Goal: Task Accomplishment & Management: Manage account settings

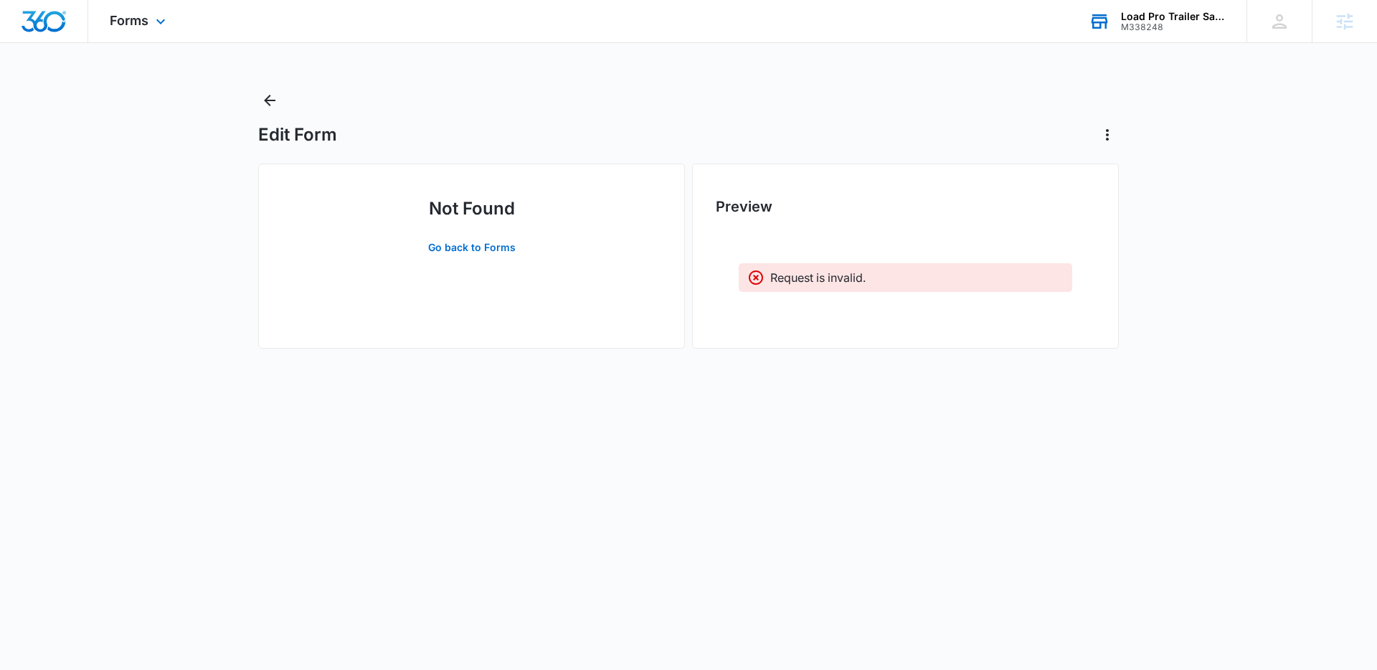
click at [1144, 32] on div "M338248" at bounding box center [1173, 27] width 105 height 10
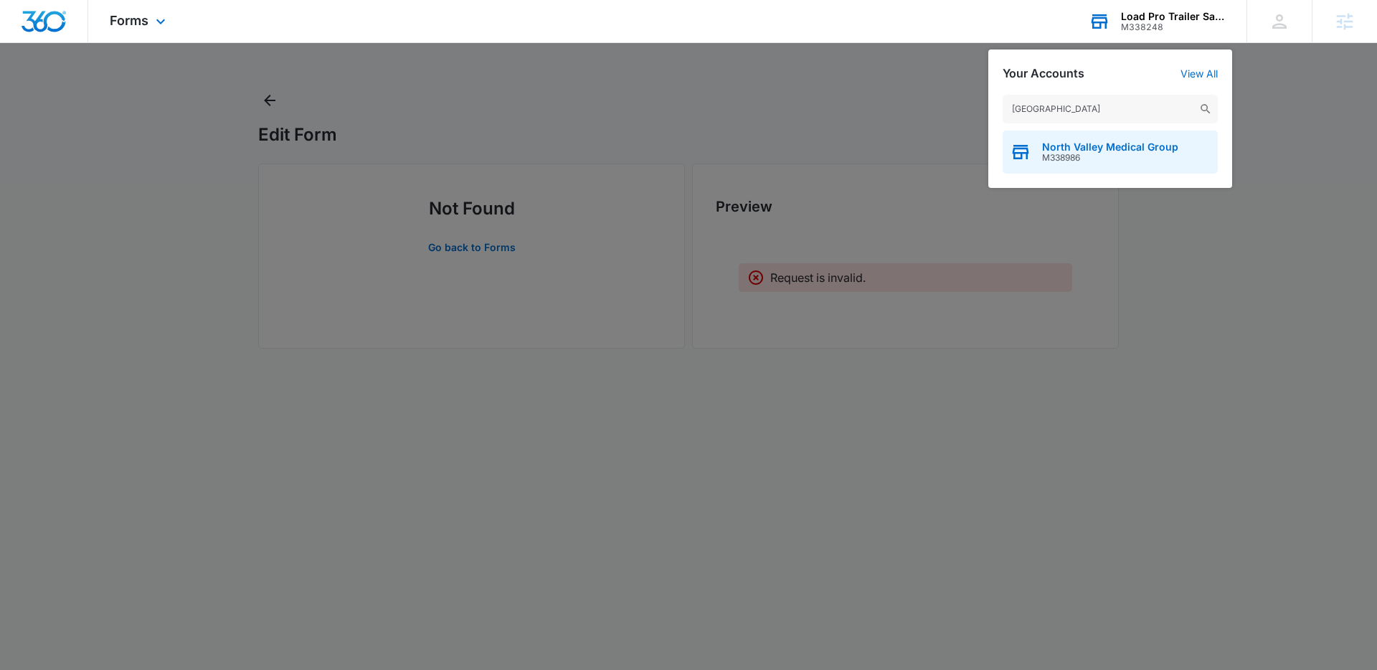
type input "[GEOGRAPHIC_DATA]"
click at [1095, 156] on span "M338986" at bounding box center [1110, 158] width 136 height 10
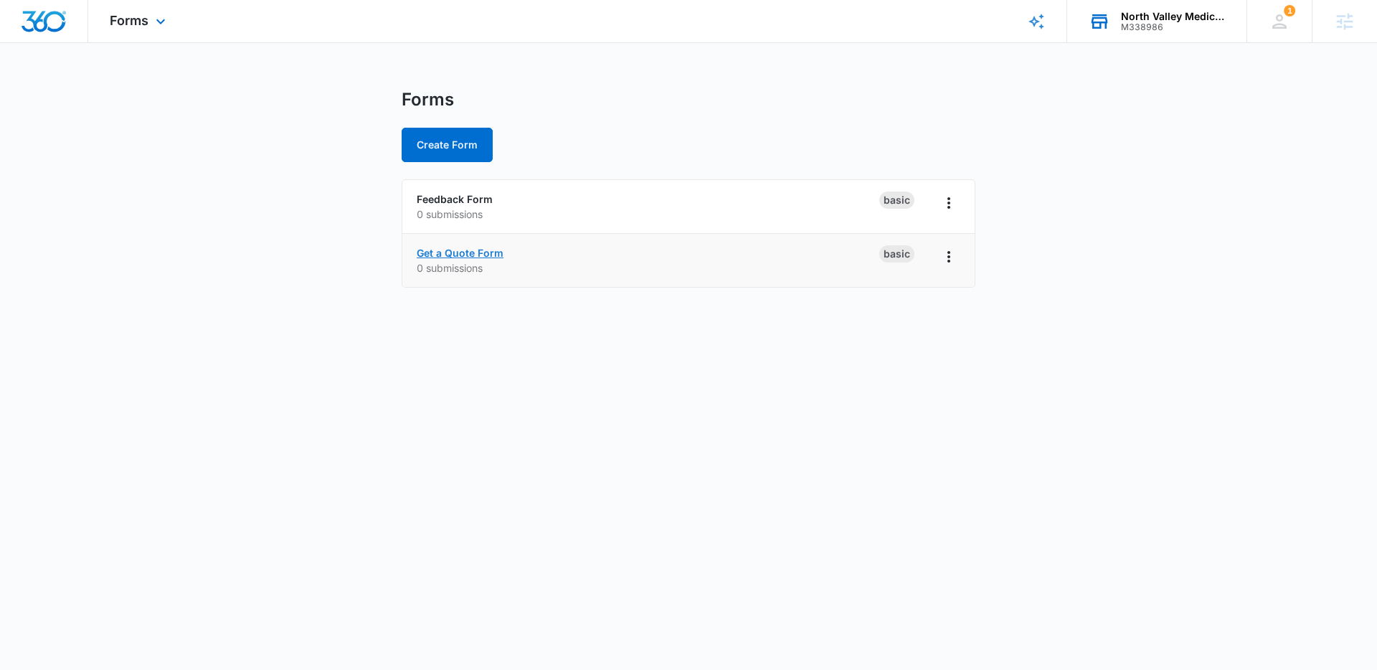
click at [486, 252] on link "Get a Quote Form" at bounding box center [460, 253] width 87 height 12
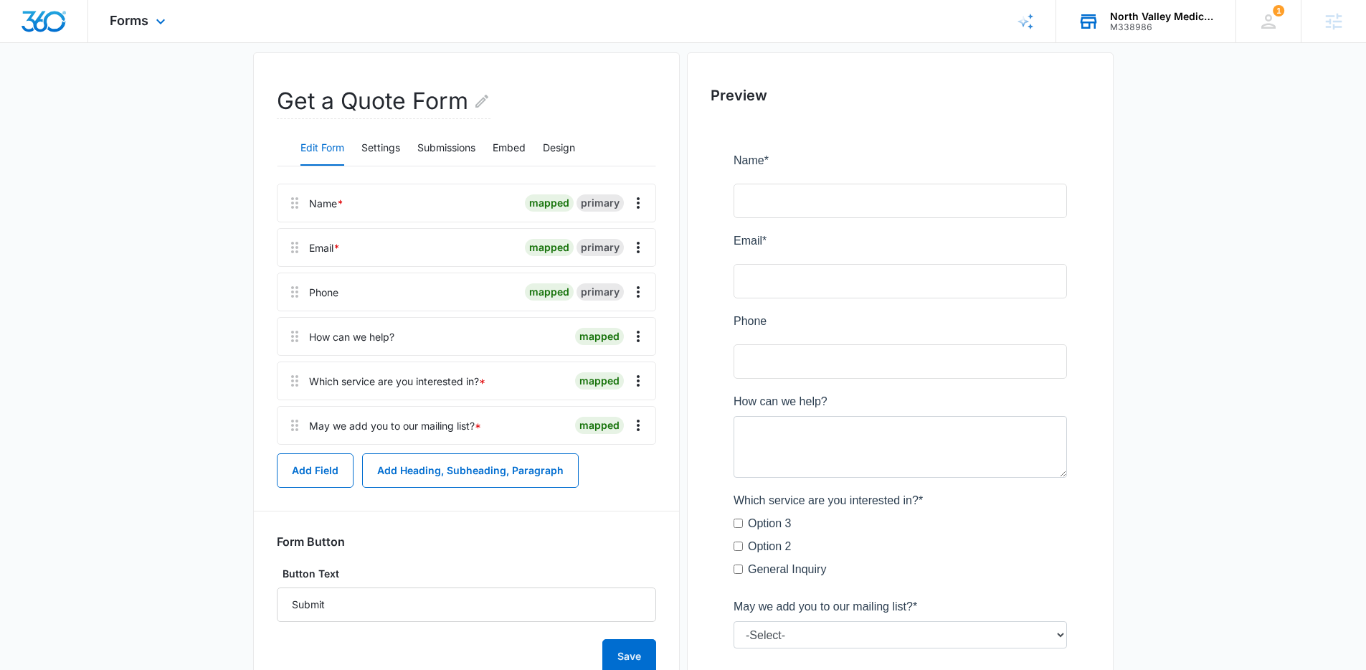
scroll to position [109, 0]
click at [638, 379] on icon "Overflow Menu" at bounding box center [638, 382] width 17 height 17
click at [609, 442] on div "Delete" at bounding box center [600, 445] width 30 height 10
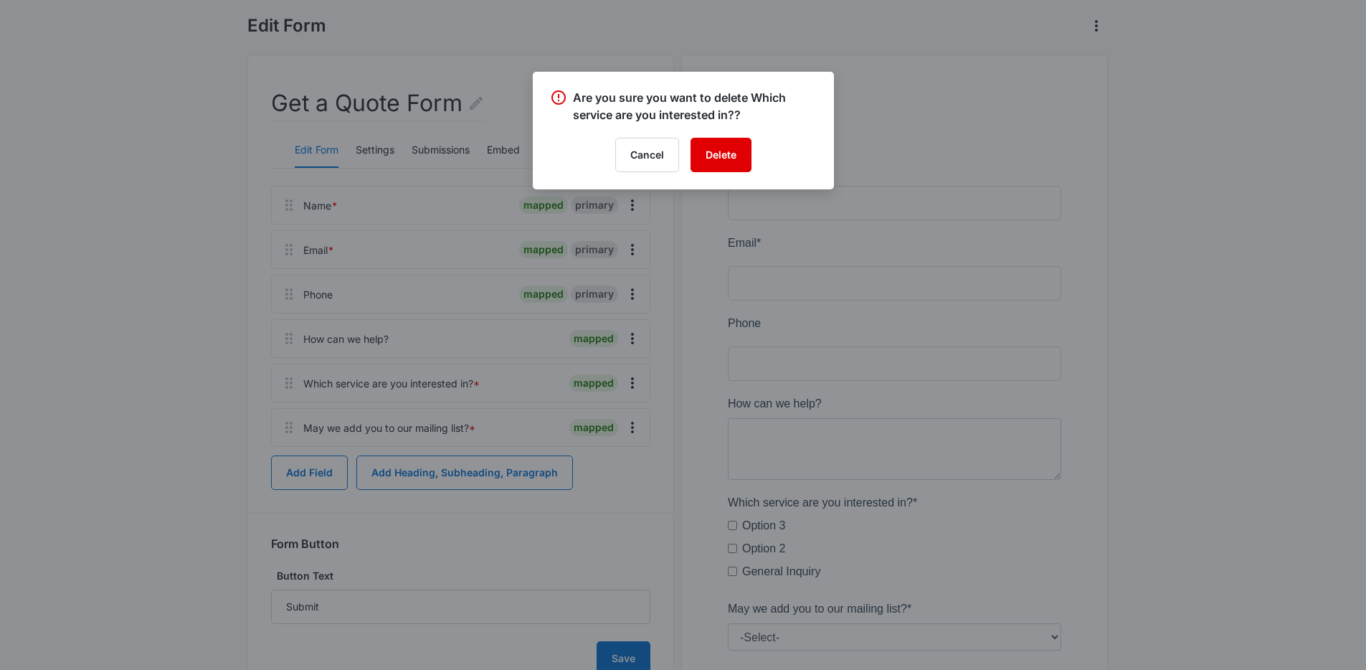
click at [722, 148] on button "Delete" at bounding box center [721, 155] width 61 height 34
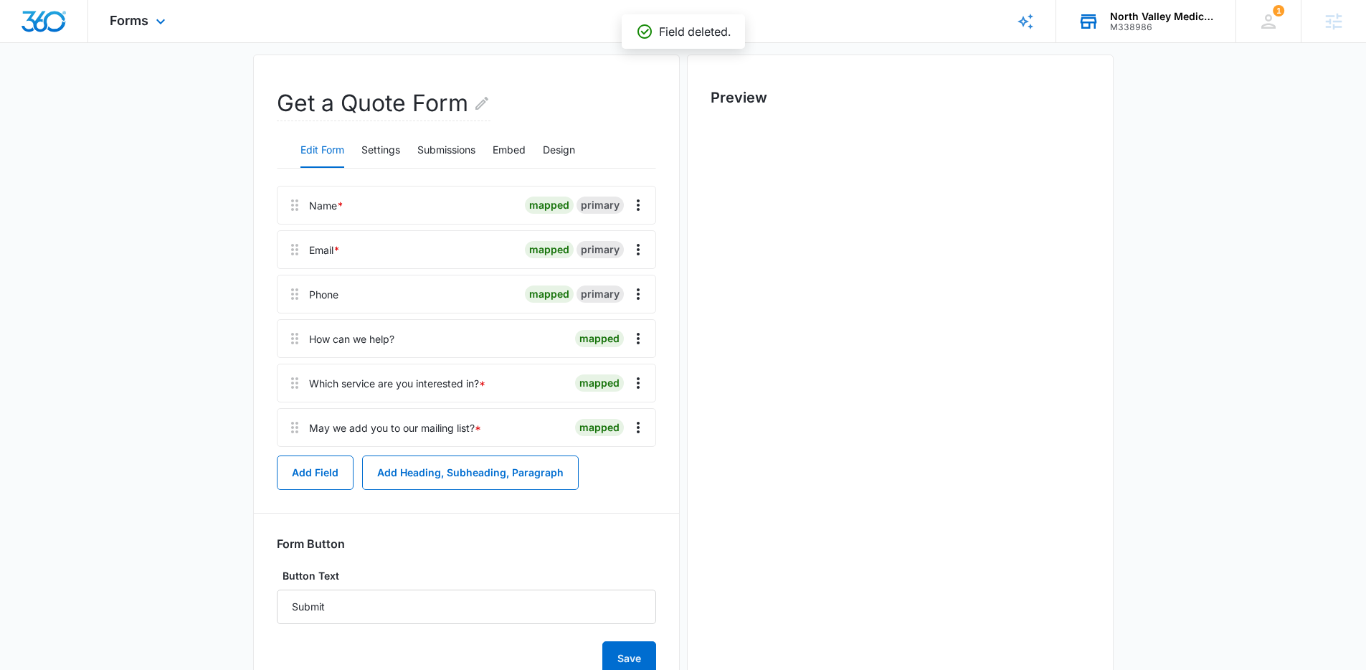
scroll to position [0, 0]
click at [560, 148] on button "Design" at bounding box center [559, 150] width 32 height 34
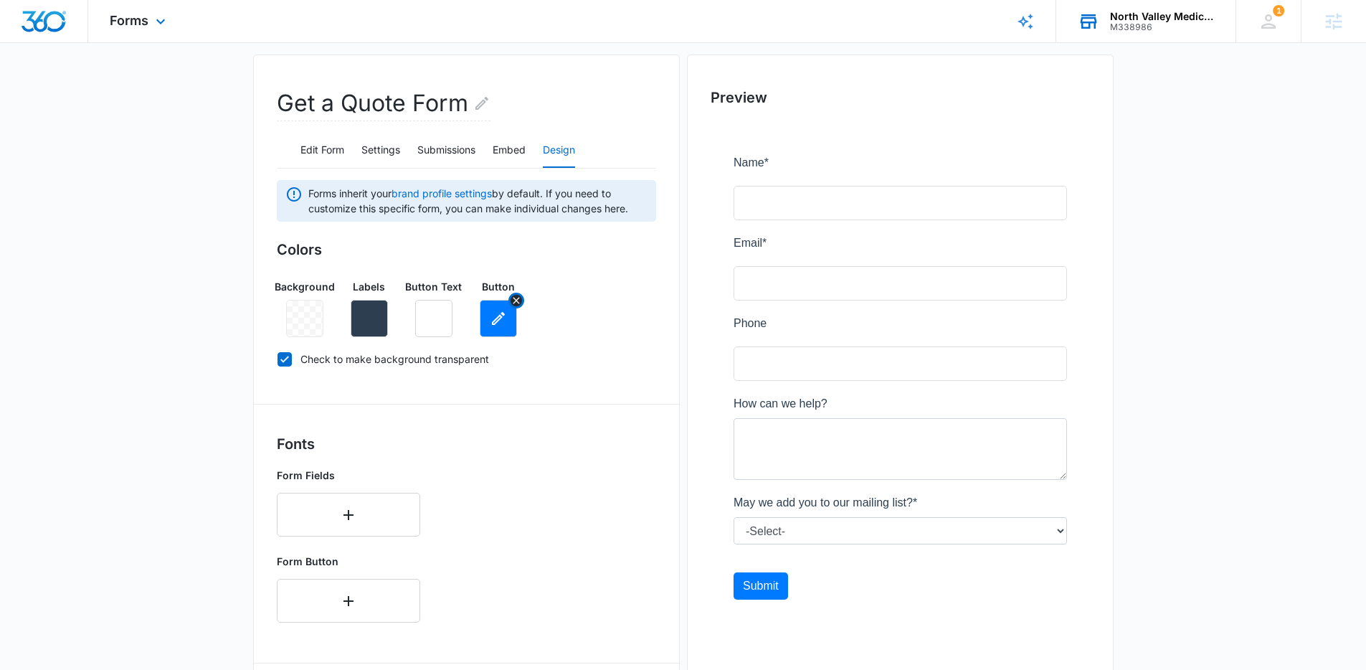
click at [498, 317] on icon "button" at bounding box center [498, 318] width 13 height 13
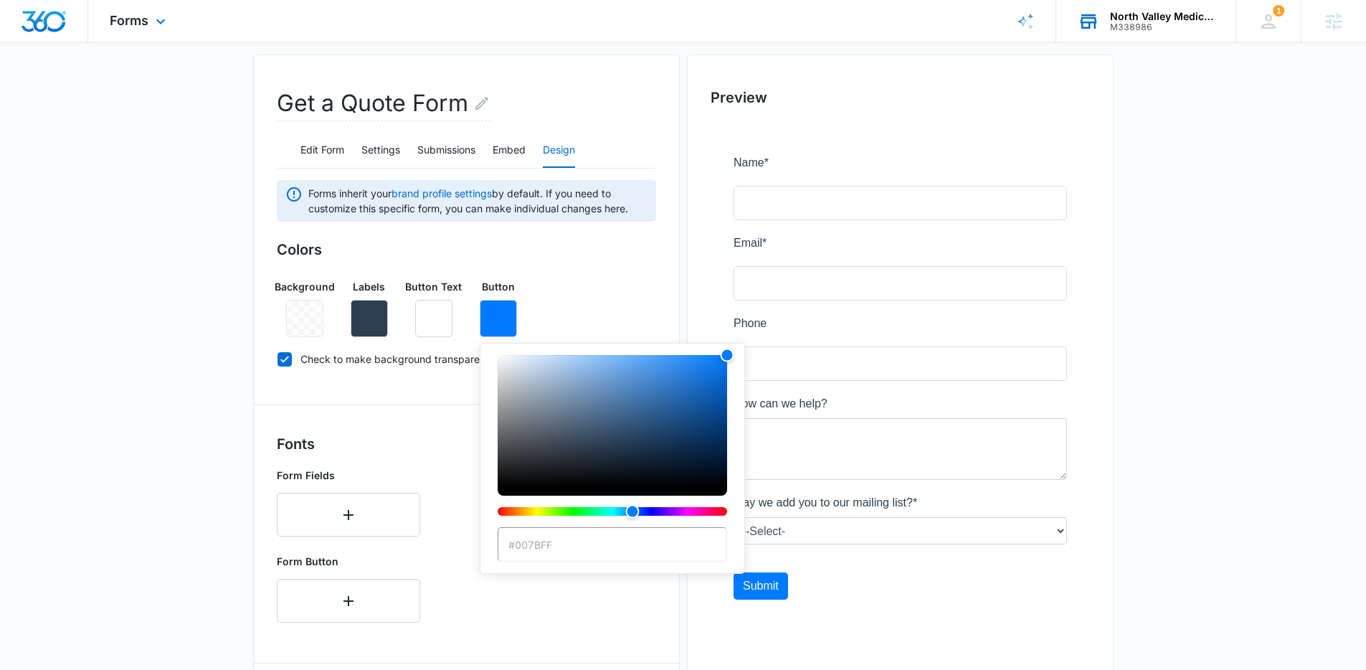
type input "#a83331"
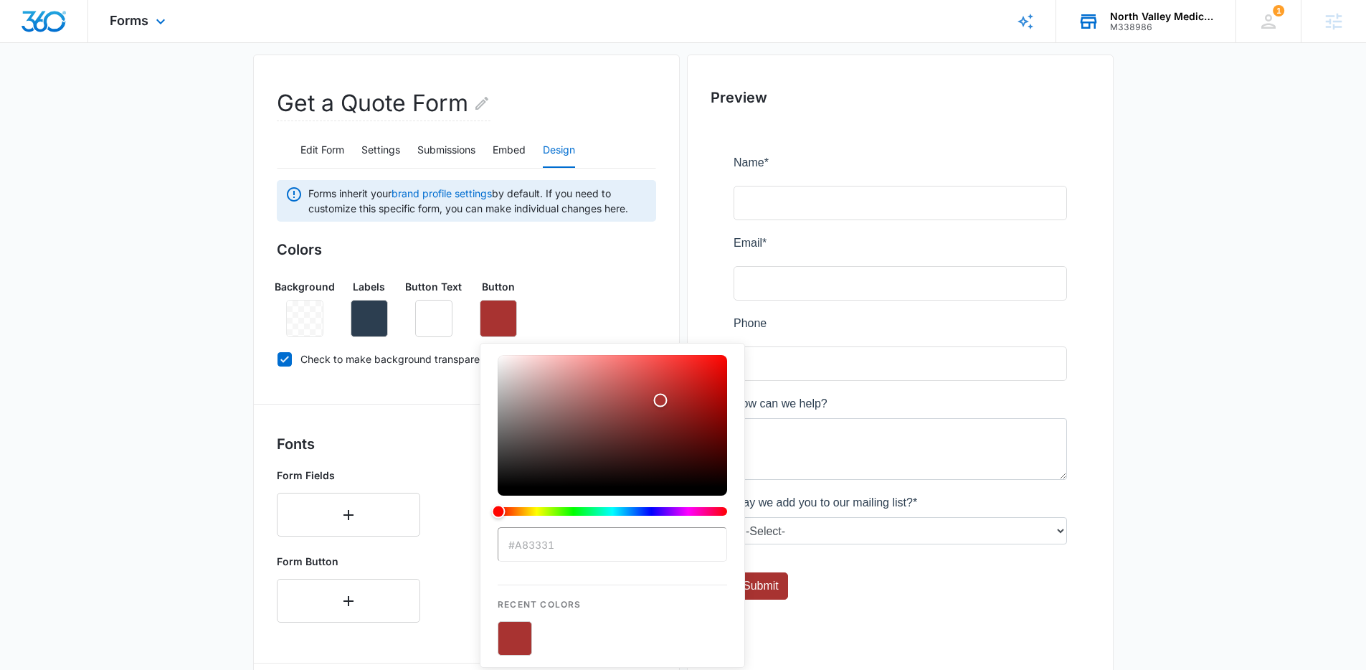
click at [632, 313] on div "Background Labels Button Text Button #a83331 Recent Colors" at bounding box center [466, 303] width 379 height 70
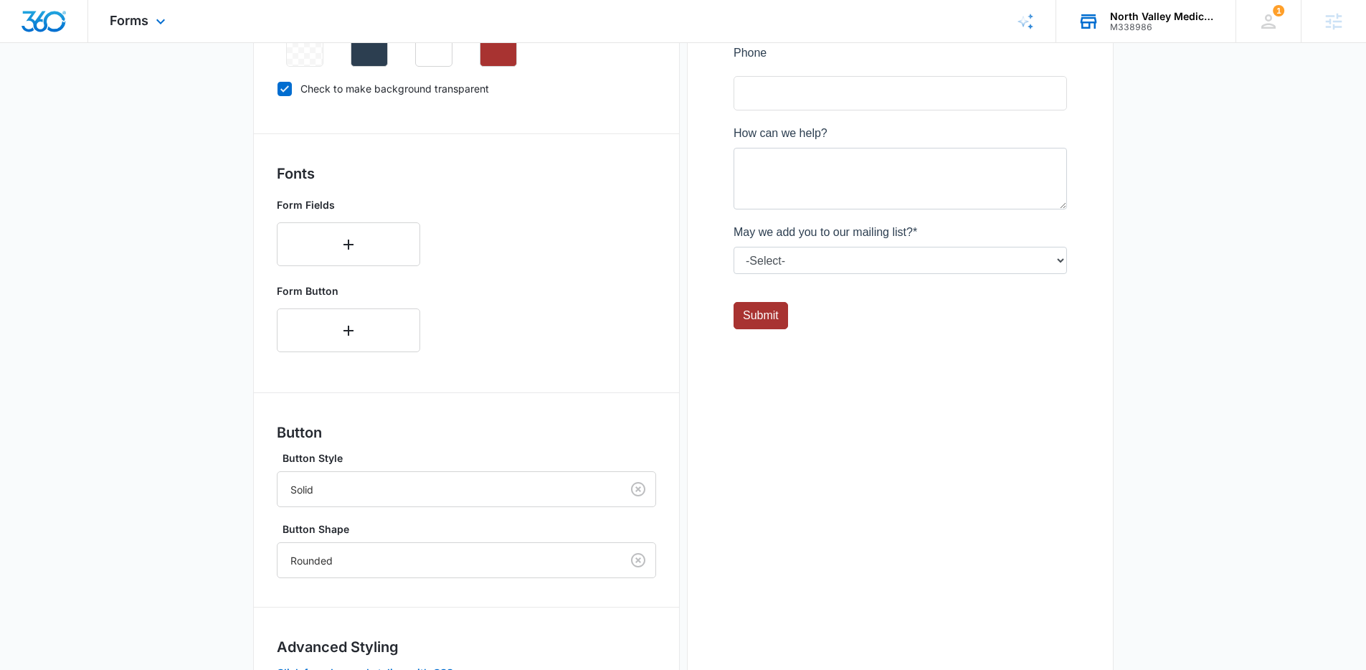
scroll to position [493, 0]
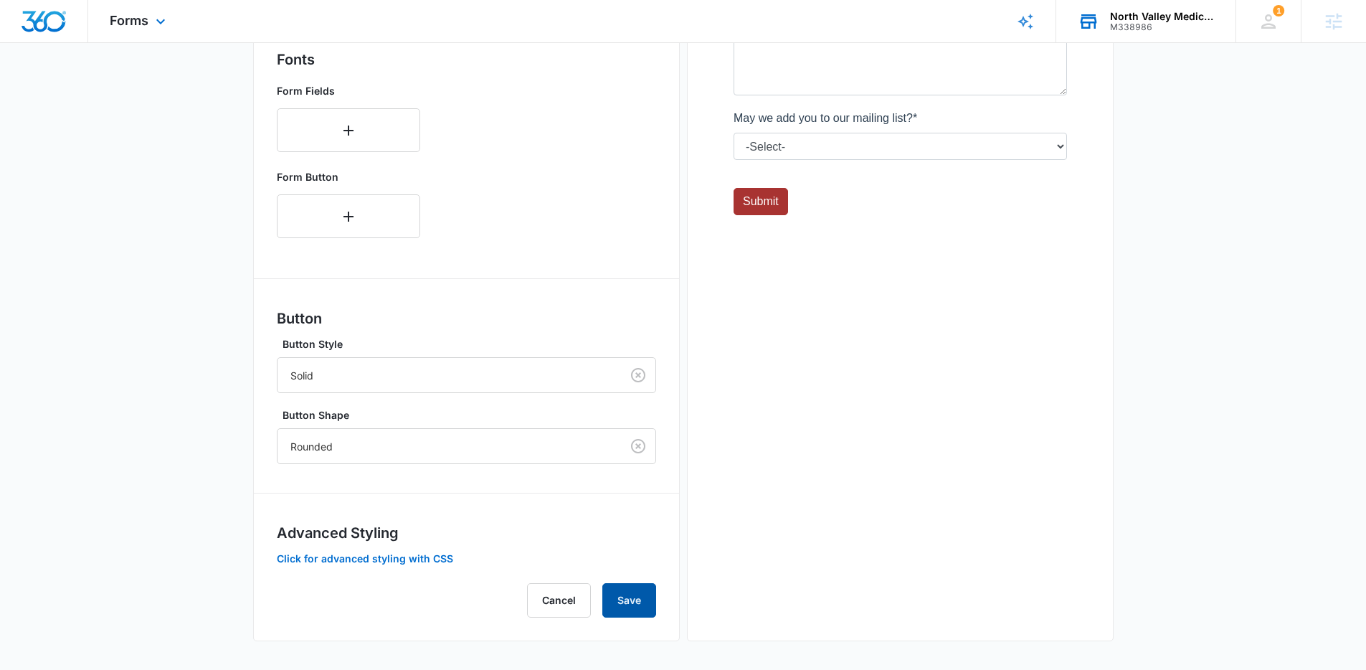
click at [617, 596] on button "Save" at bounding box center [629, 600] width 54 height 34
click at [145, 28] on div "Forms Apps Reputation Forms CRM Email Social Content Ads Intelligence Files Bra…" at bounding box center [139, 21] width 103 height 42
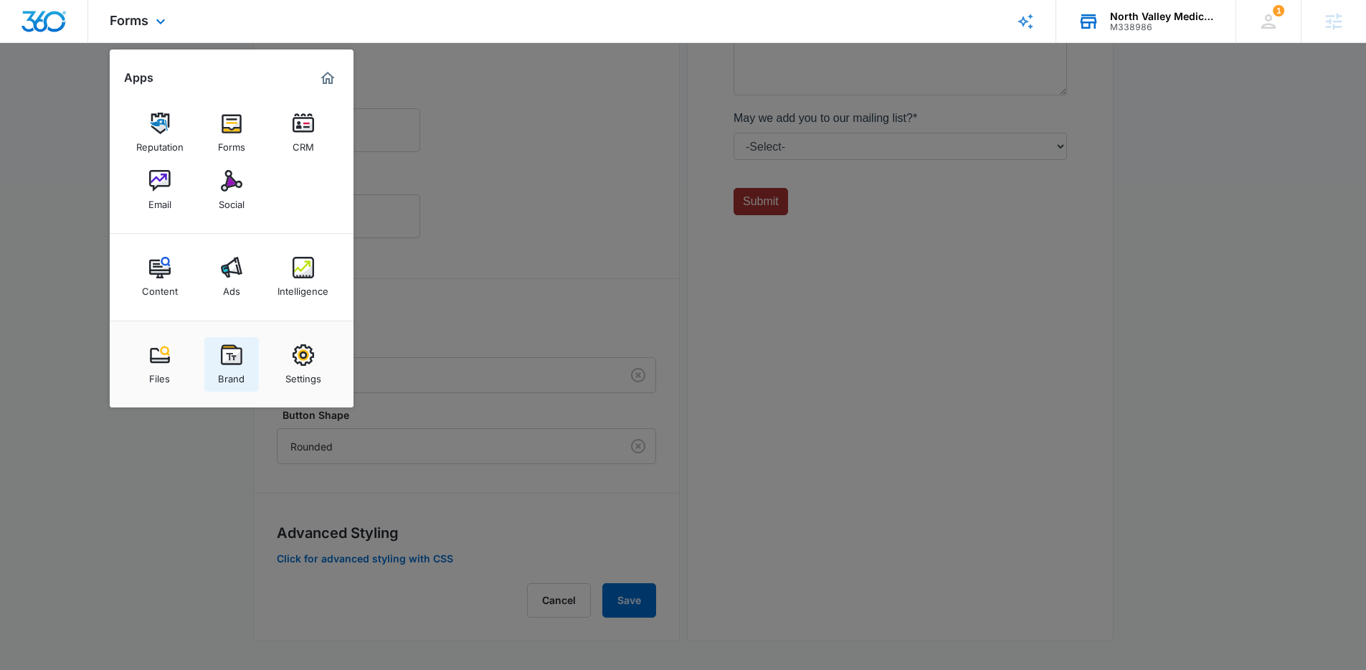
click at [230, 366] on div "Brand" at bounding box center [231, 375] width 27 height 19
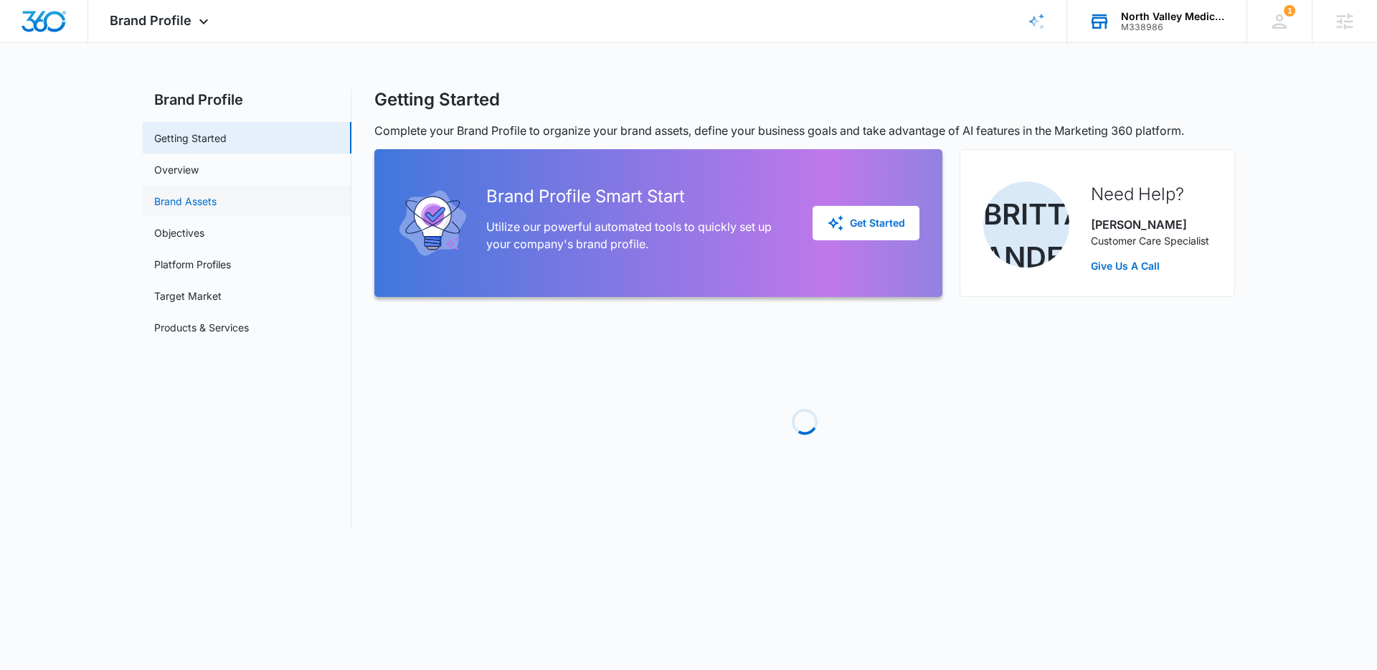
click at [204, 204] on link "Brand Assets" at bounding box center [185, 201] width 62 height 15
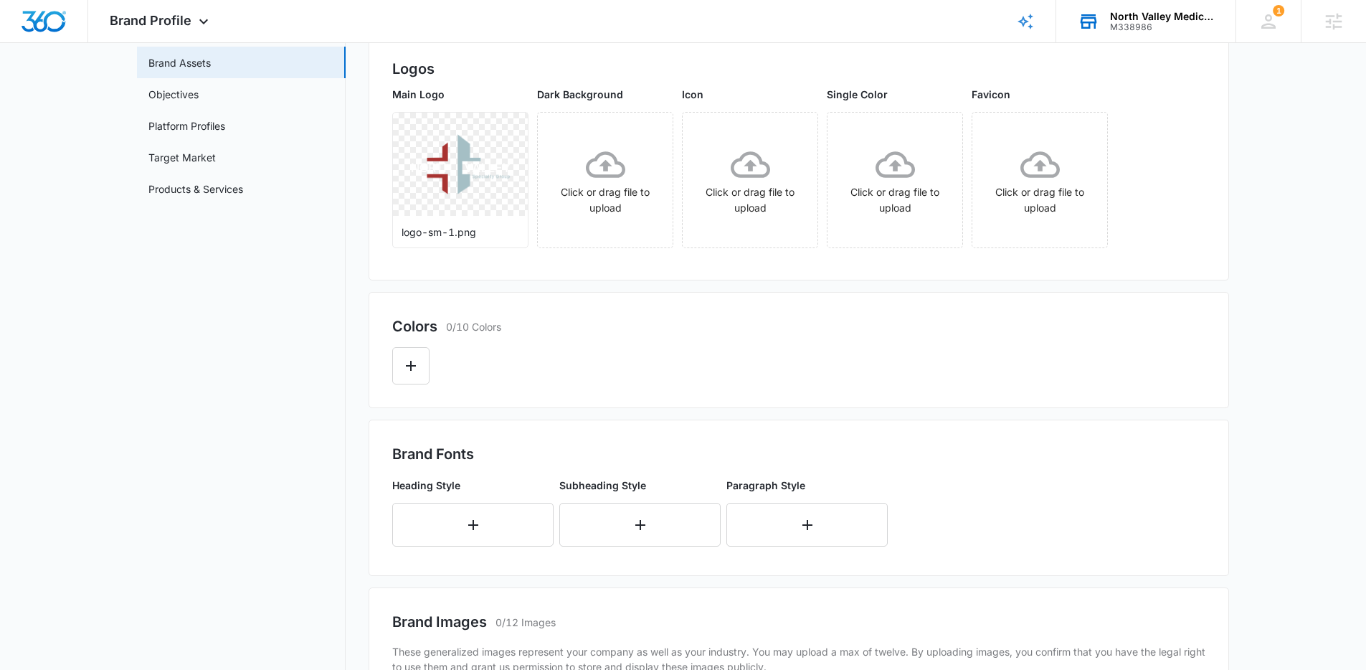
scroll to position [151, 0]
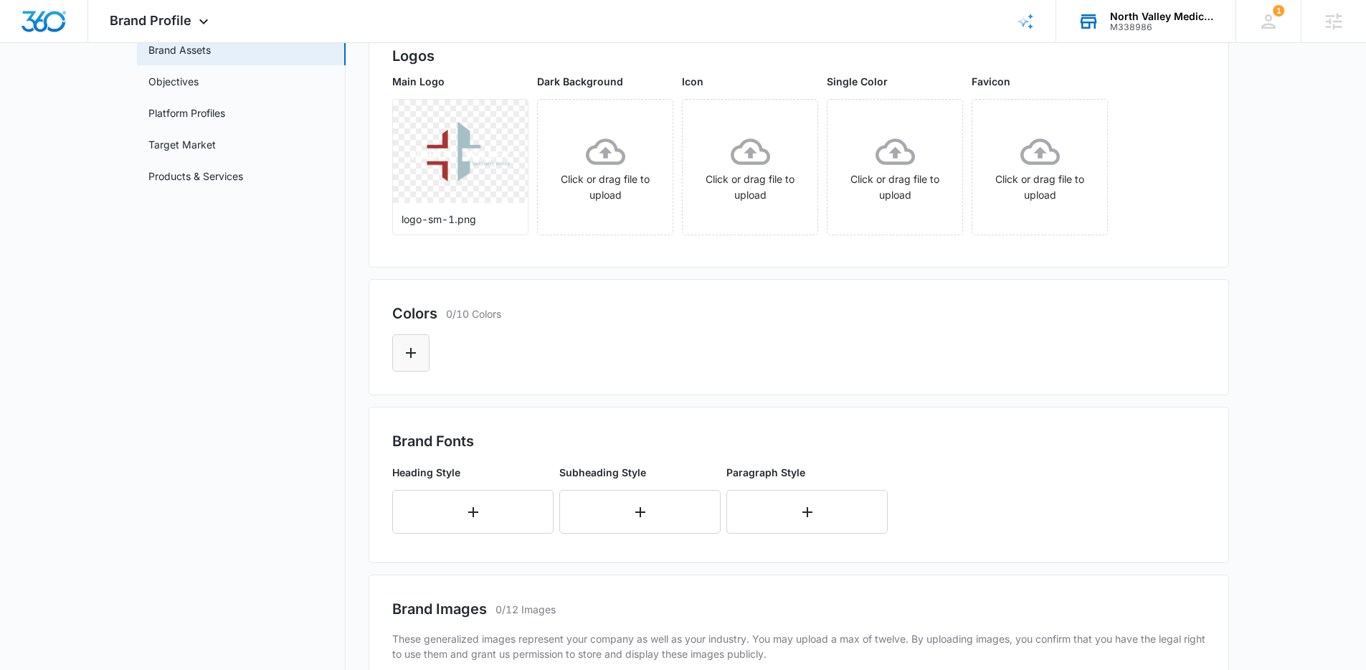
click at [411, 367] on button "Edit Color" at bounding box center [410, 352] width 37 height 37
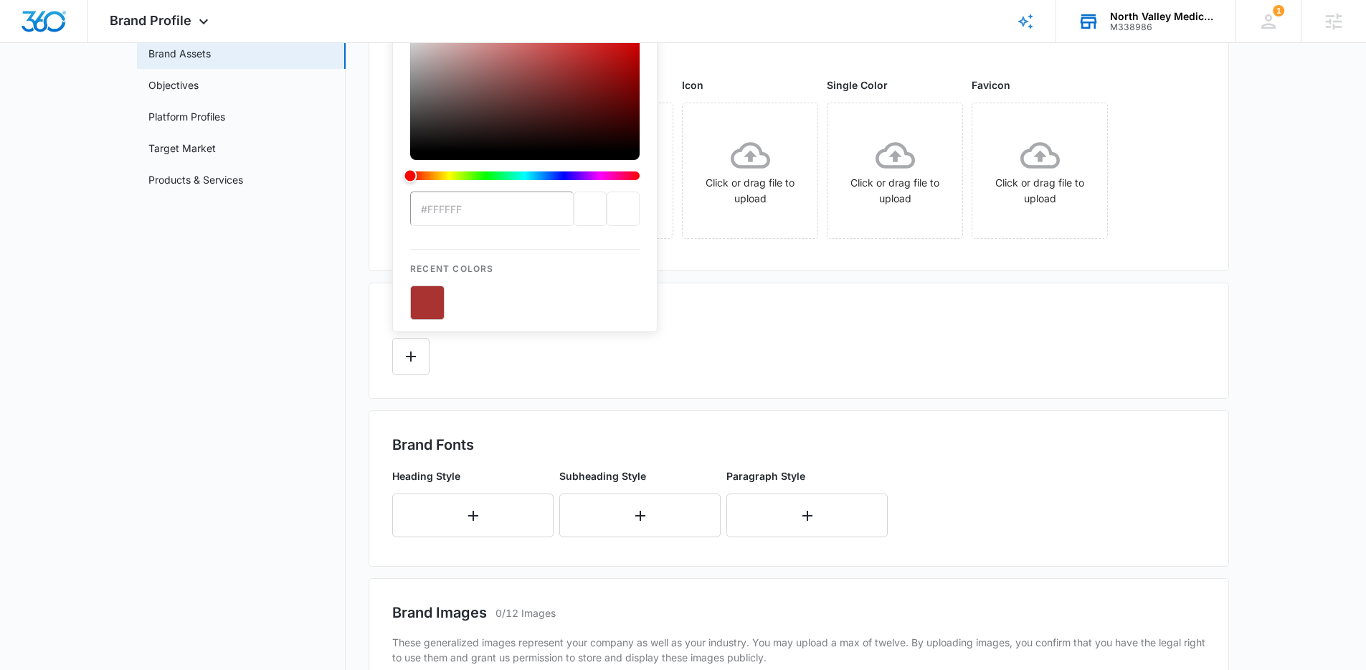
type input "#a5bfc5"
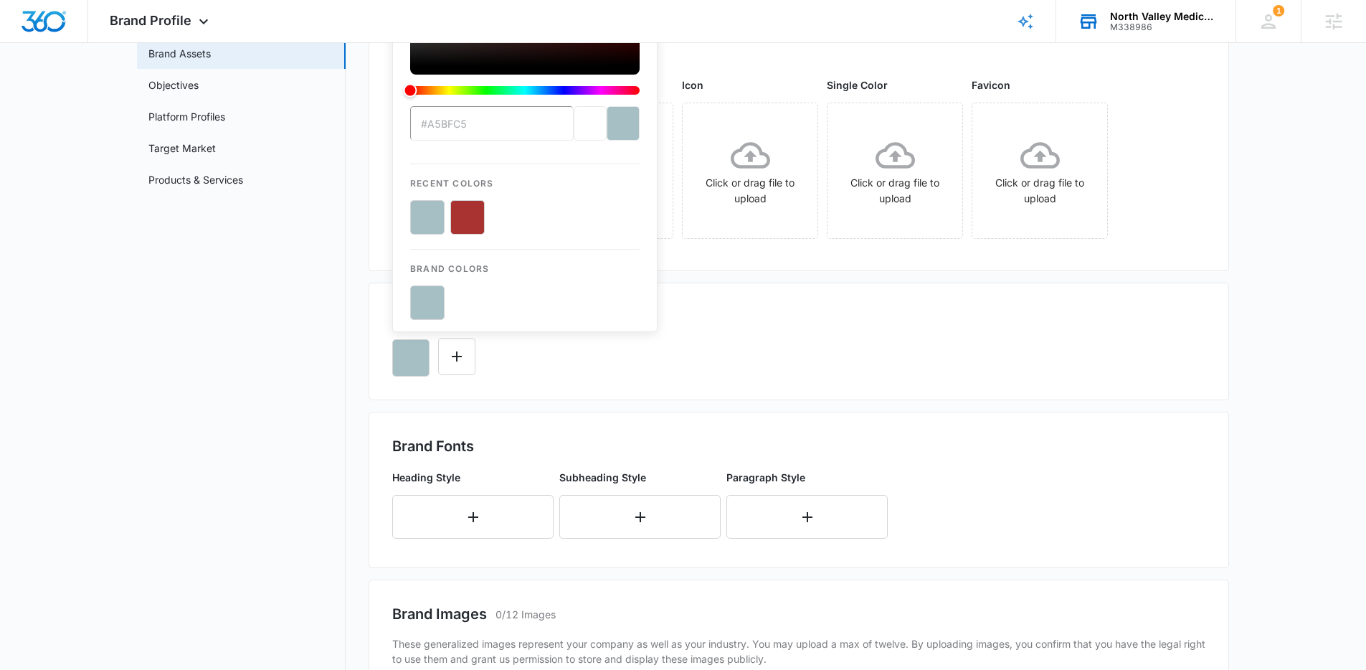
click at [767, 336] on div "#a5bfc5 Recent Colors Brand Colors" at bounding box center [798, 352] width 813 height 49
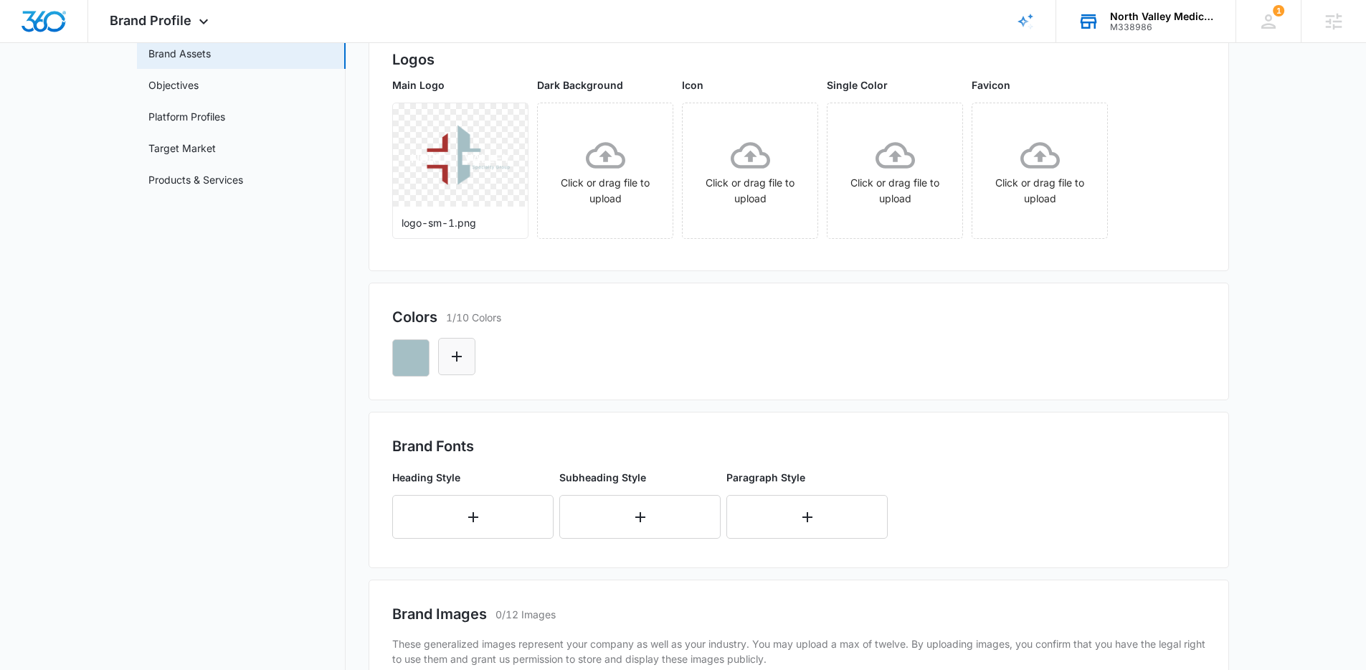
click at [458, 358] on icon "Edit Color" at bounding box center [456, 356] width 17 height 17
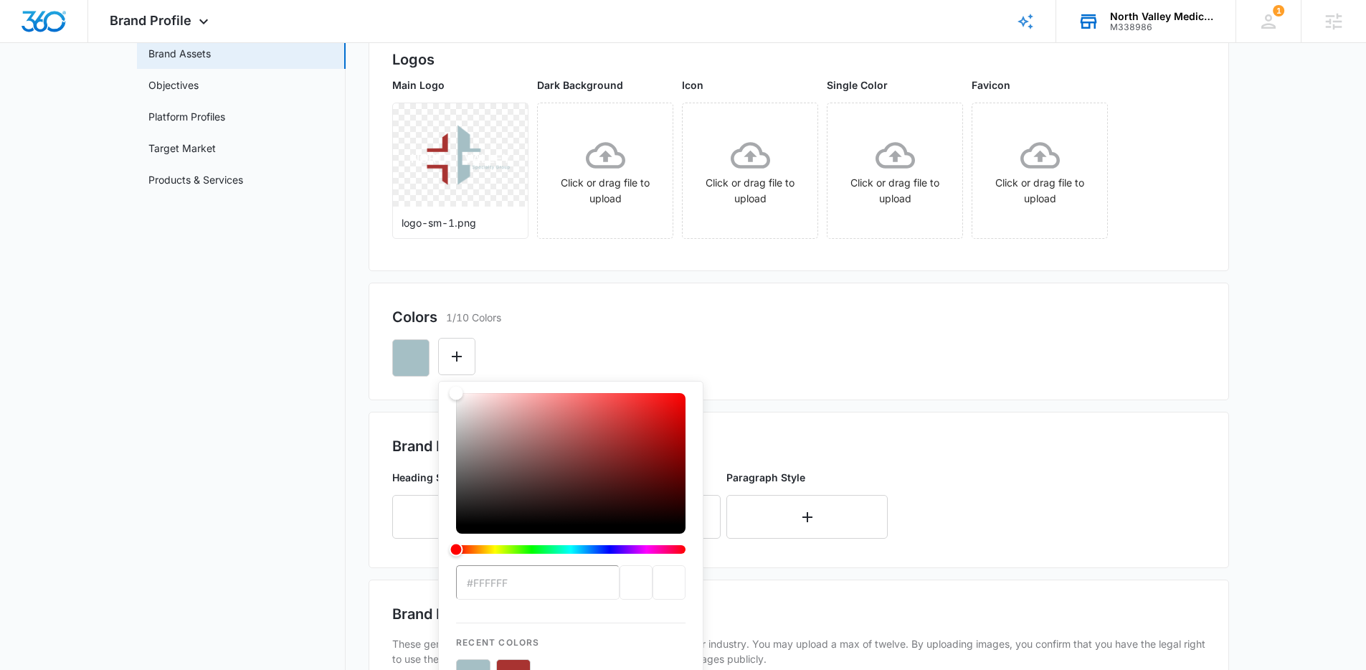
click at [512, 667] on button "color-picker-container" at bounding box center [513, 676] width 34 height 34
type input "#a83331"
click at [463, 354] on icon "Edit Color" at bounding box center [456, 356] width 17 height 17
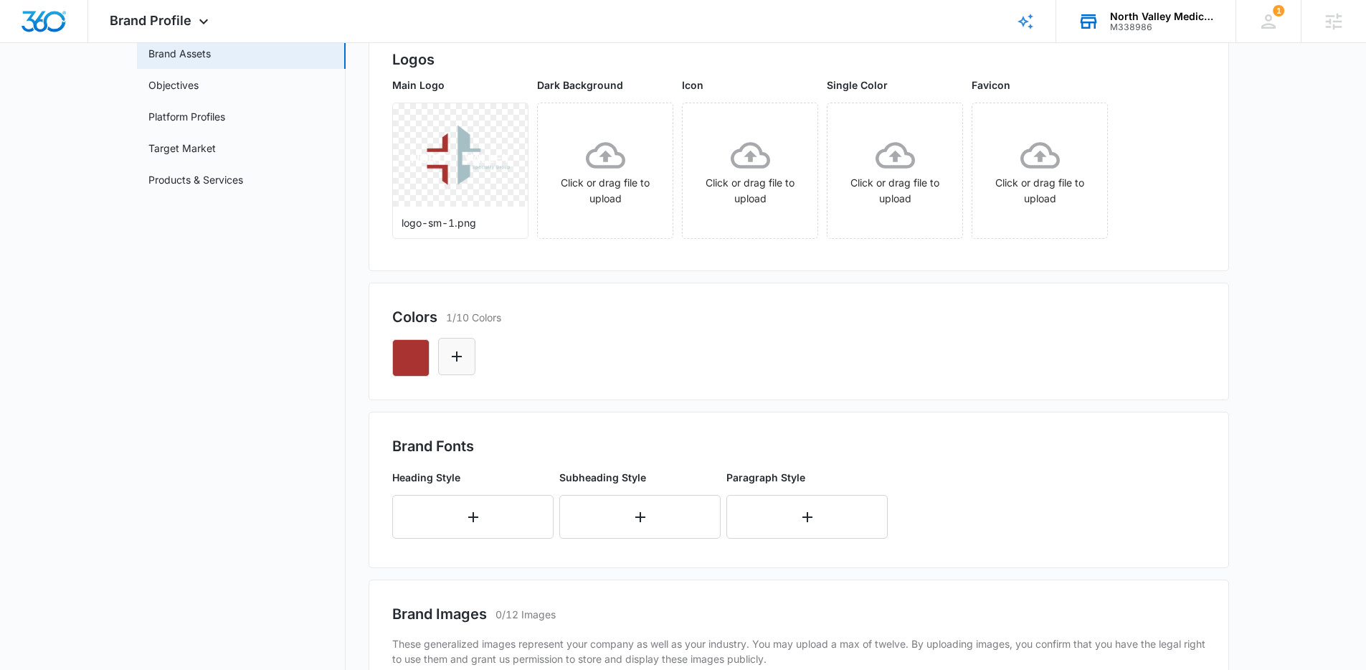
click at [463, 354] on icon "Edit Color" at bounding box center [456, 356] width 17 height 17
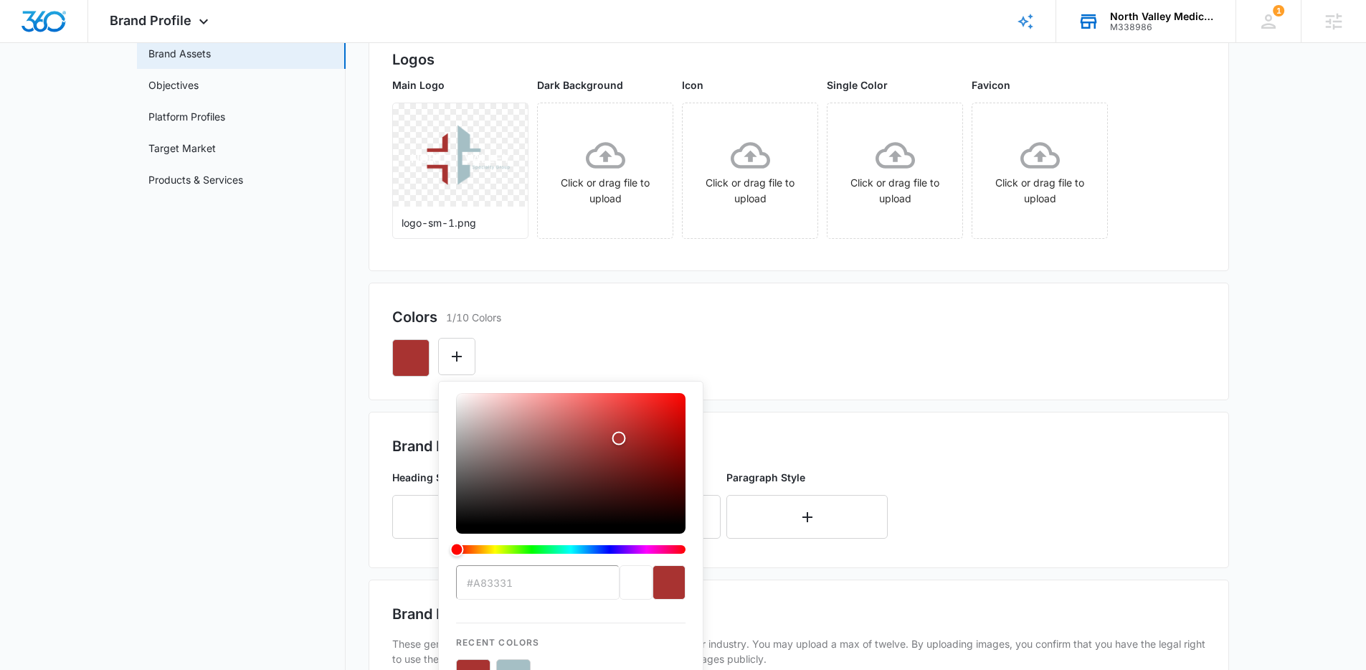
click at [509, 666] on button "color-picker-container" at bounding box center [513, 676] width 34 height 34
type input "#FFFFFF"
click at [636, 323] on div "Colors 2/10 Colors" at bounding box center [798, 317] width 813 height 22
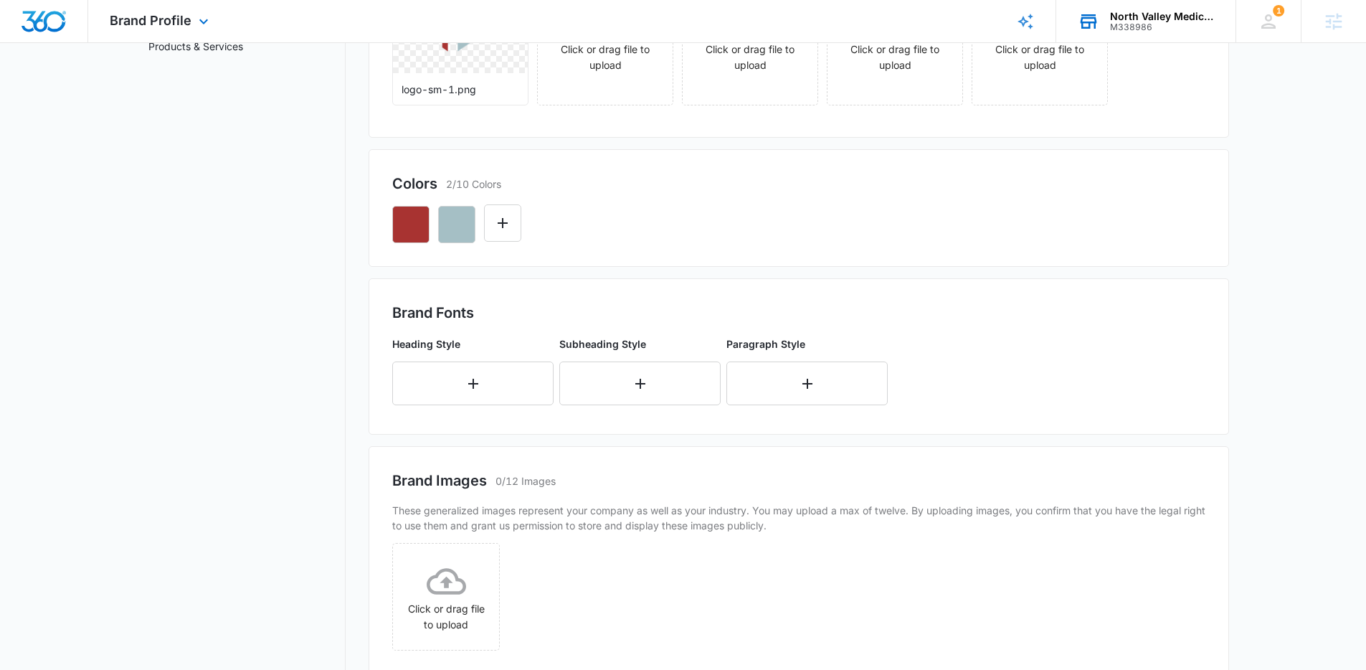
scroll to position [296, 0]
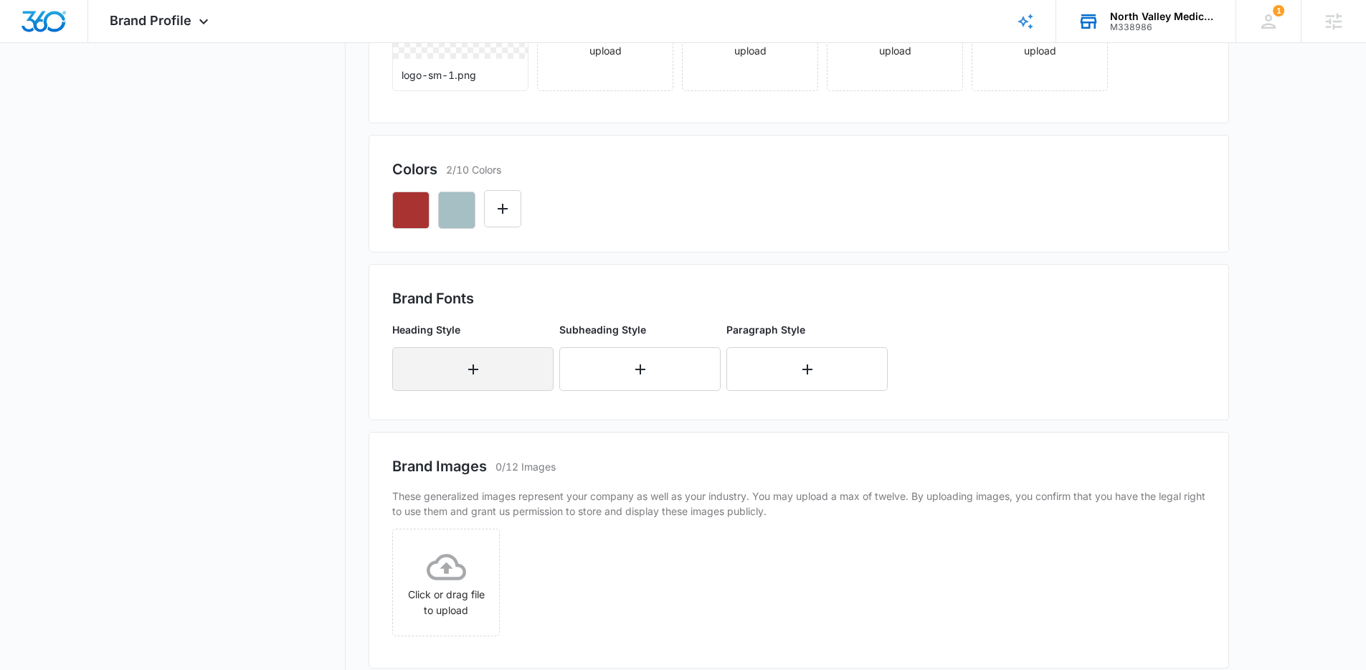
click at [481, 361] on icon "button" at bounding box center [473, 369] width 17 height 17
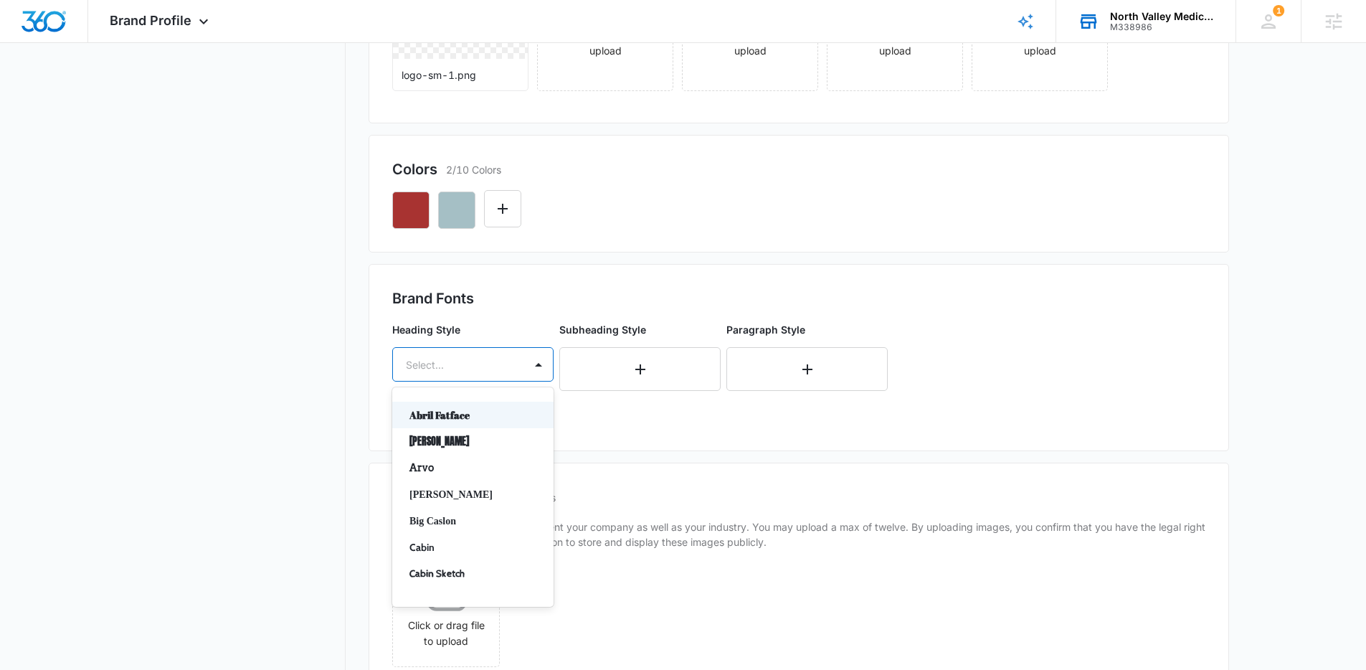
click at [474, 354] on div "Select..." at bounding box center [458, 365] width 131 height 32
type input "lat"
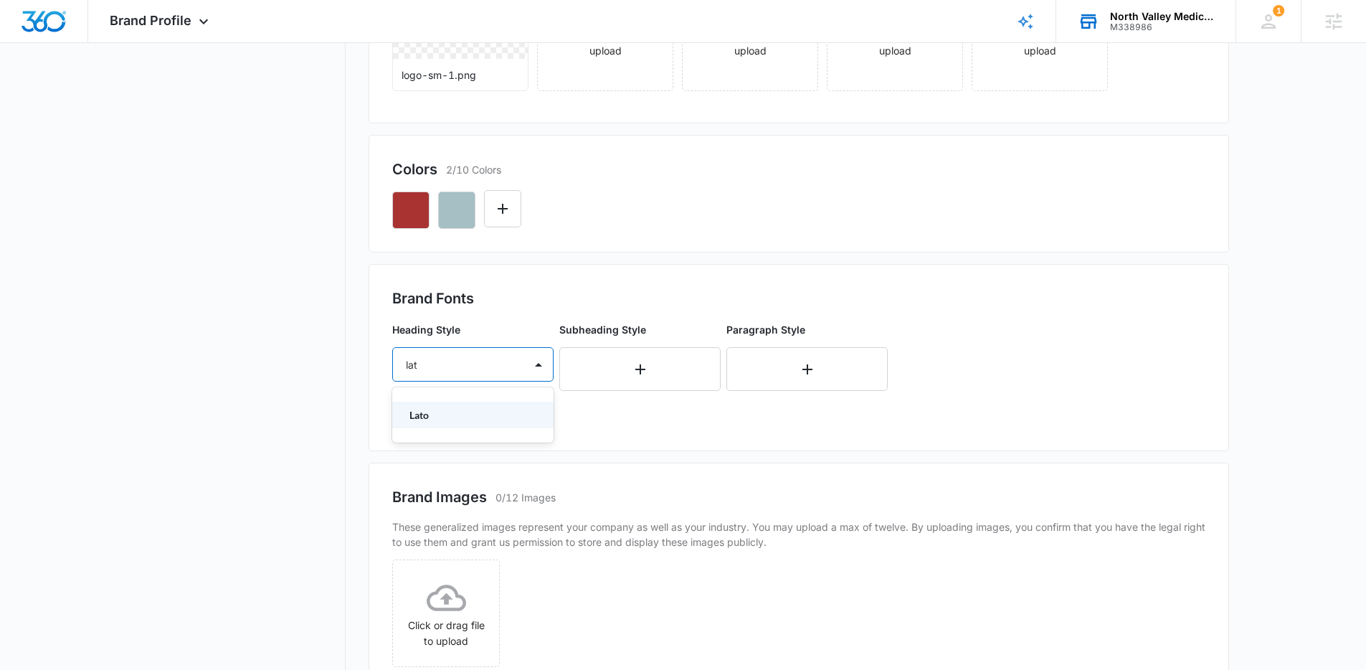
click at [447, 419] on p "Lato" at bounding box center [472, 414] width 124 height 15
click at [450, 416] on div "Select..." at bounding box center [458, 406] width 131 height 32
click at [425, 480] on p "Bold" at bounding box center [472, 483] width 124 height 15
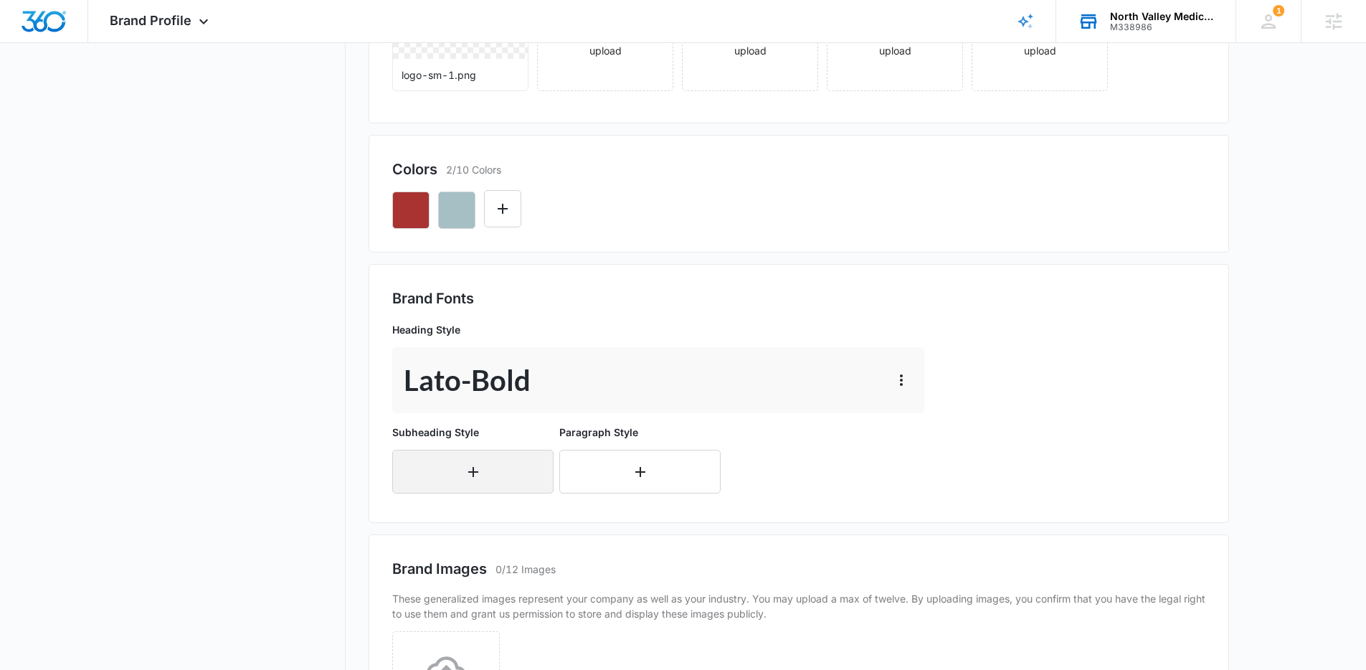
click at [452, 458] on button "button" at bounding box center [472, 472] width 161 height 44
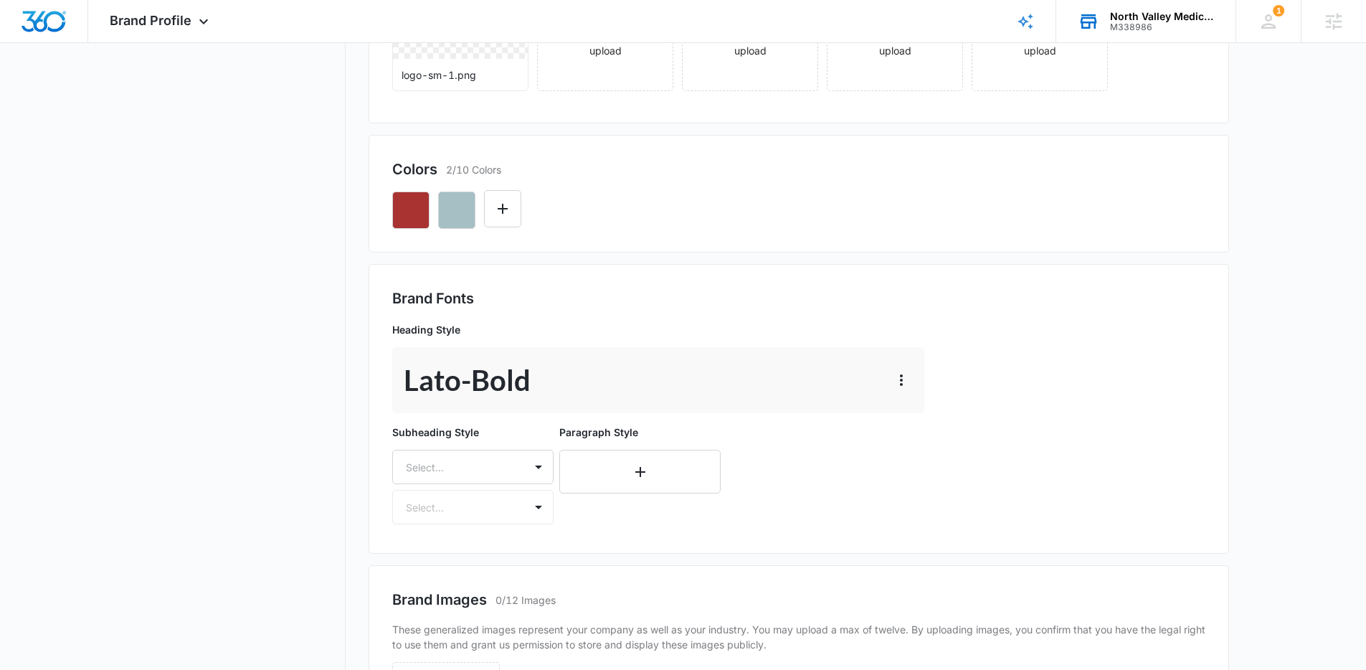
scroll to position [341, 0]
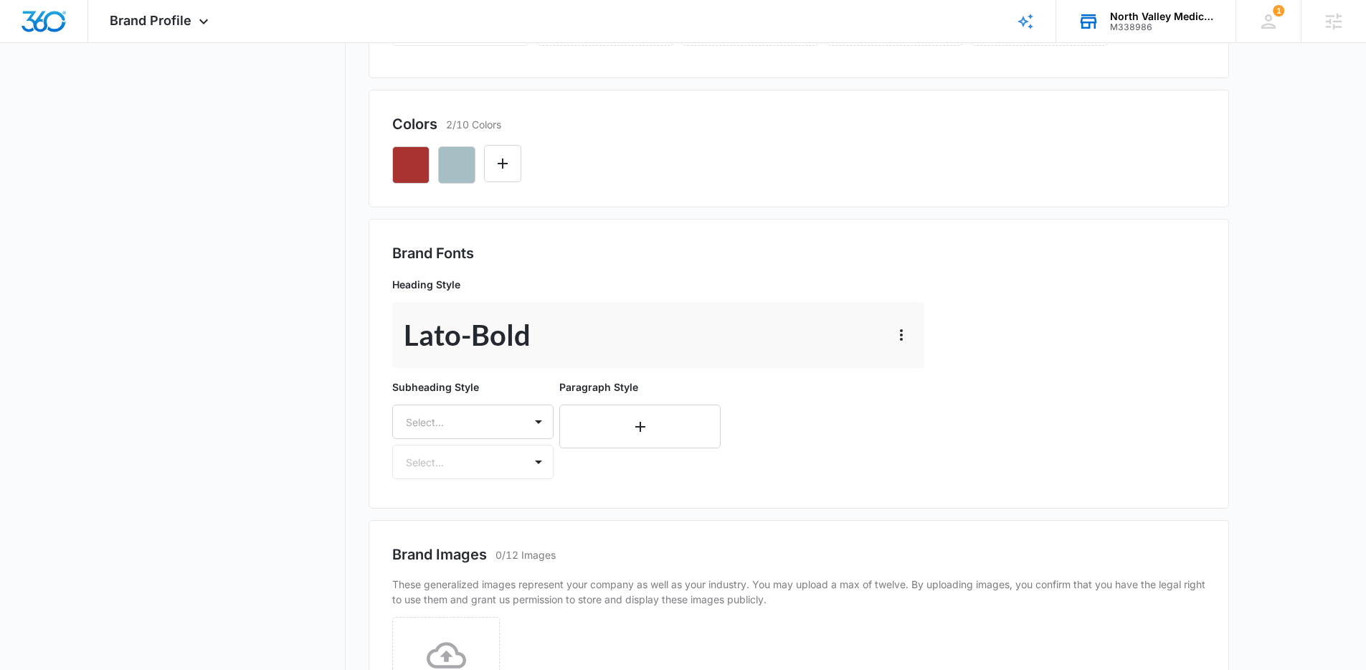
click at [452, 439] on div "Select..." at bounding box center [472, 422] width 161 height 34
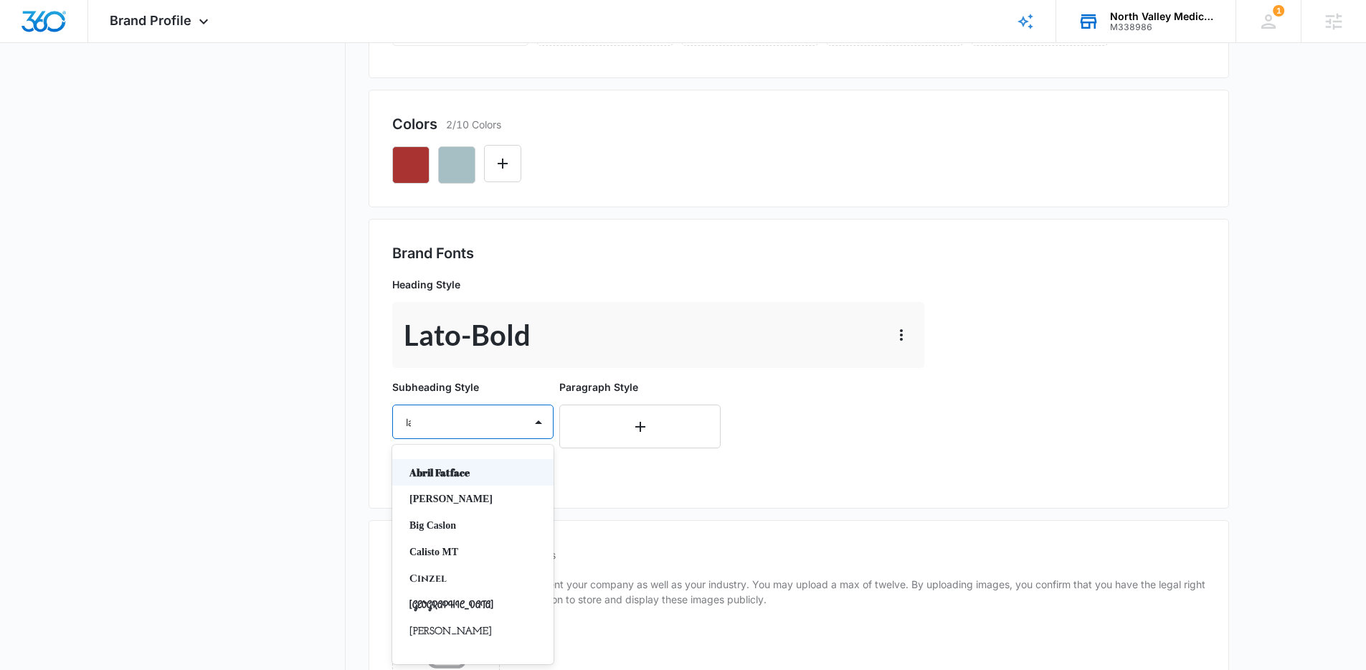
type input "lat"
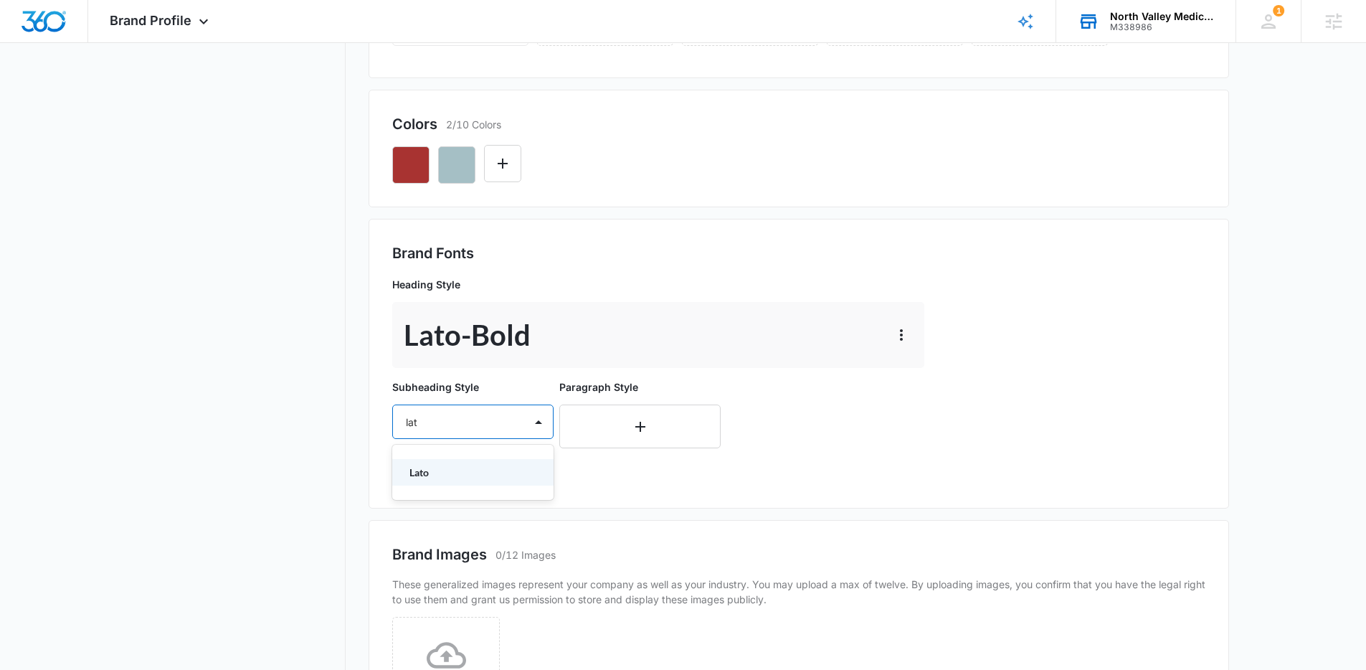
click at [445, 469] on p "Lato" at bounding box center [472, 472] width 124 height 15
click at [452, 458] on div at bounding box center [456, 464] width 100 height 18
click at [430, 512] on p "Regular" at bounding box center [472, 513] width 124 height 15
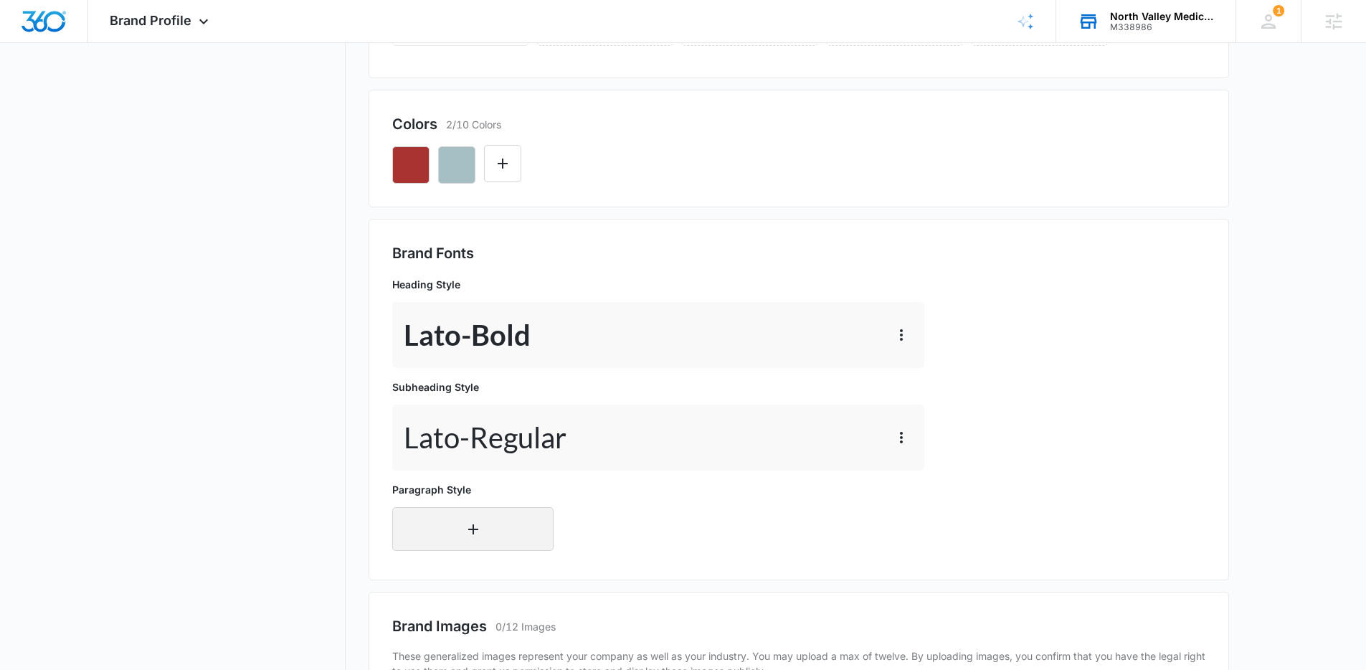
click at [448, 532] on button "button" at bounding box center [472, 529] width 161 height 44
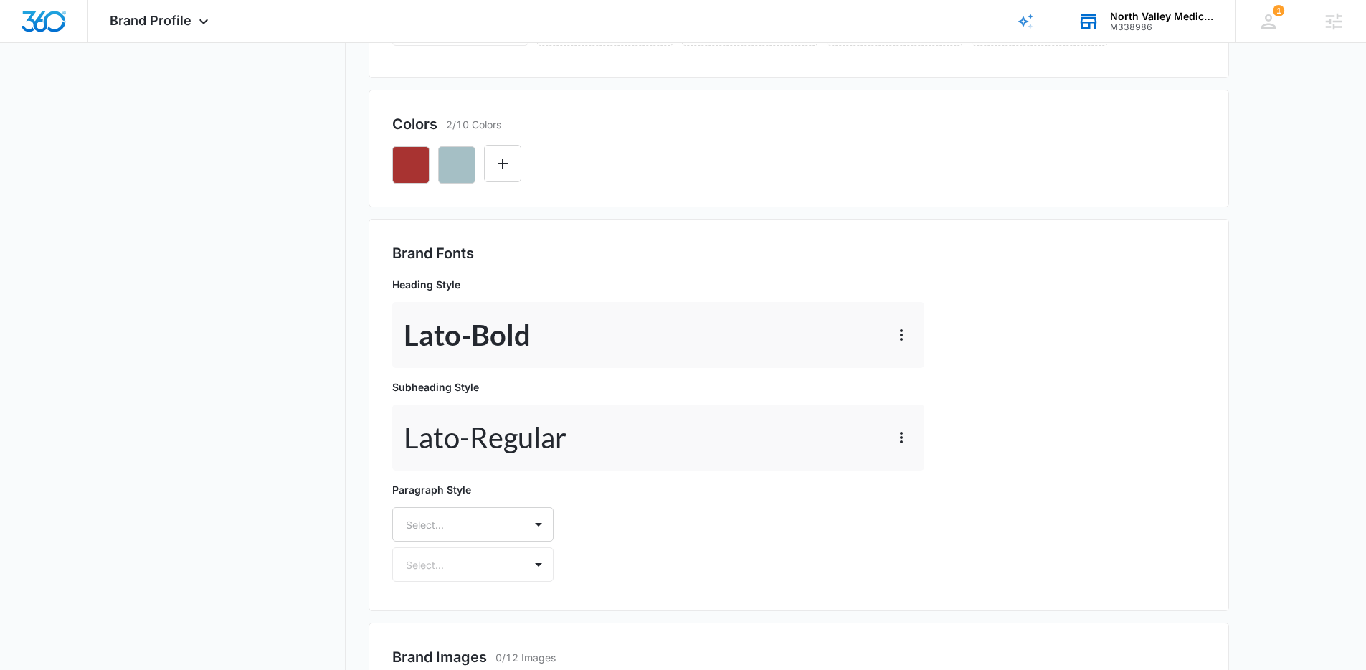
click at [454, 496] on p "Paragraph Style" at bounding box center [472, 489] width 161 height 15
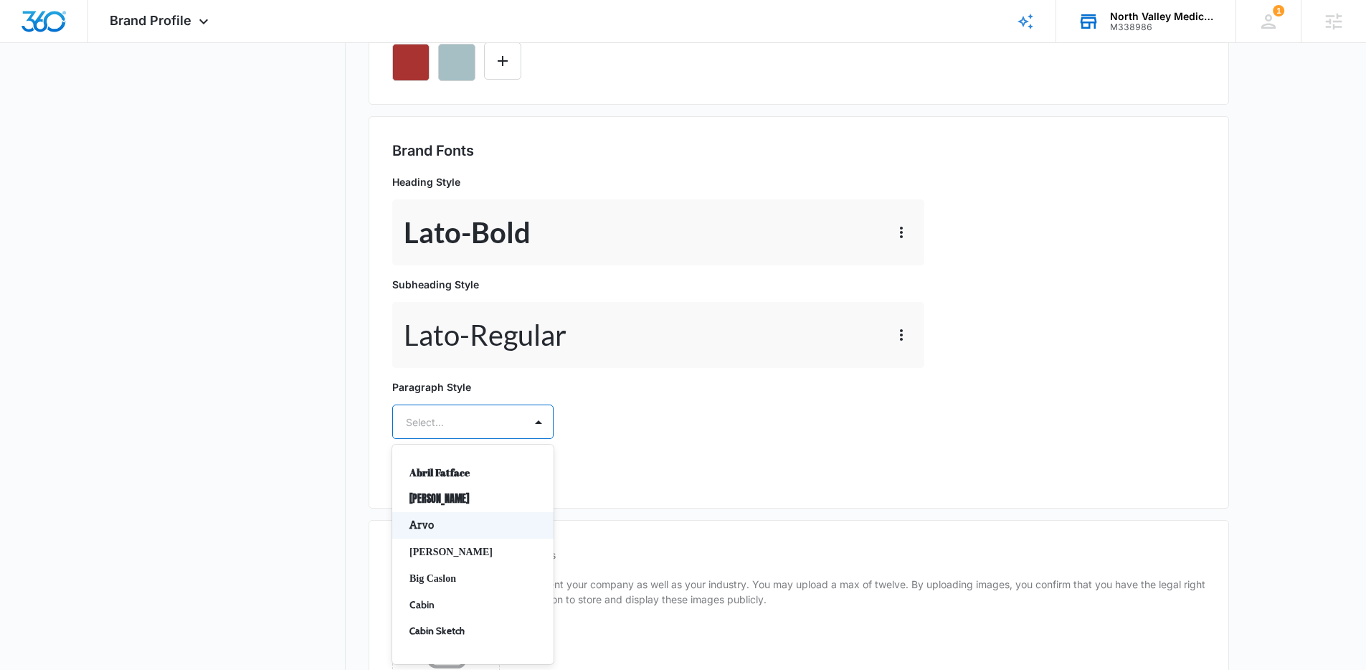
click at [449, 439] on div "Arvo, 3 of 50. 50 results available. Use Up and Down to choose options, press E…" at bounding box center [472, 422] width 161 height 34
type input "lat"
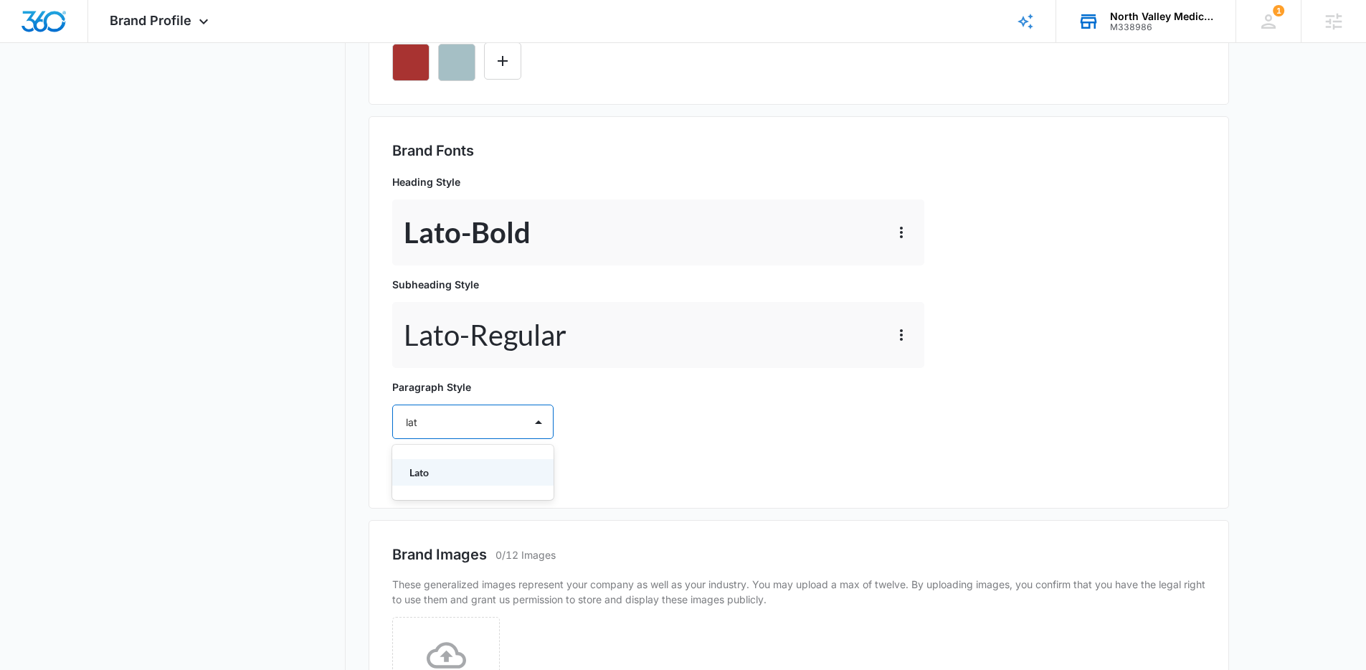
click at [478, 465] on p "Lato" at bounding box center [472, 472] width 124 height 15
click at [465, 477] on div "Select..." at bounding box center [458, 464] width 131 height 32
click at [450, 518] on p "Regular" at bounding box center [472, 513] width 124 height 15
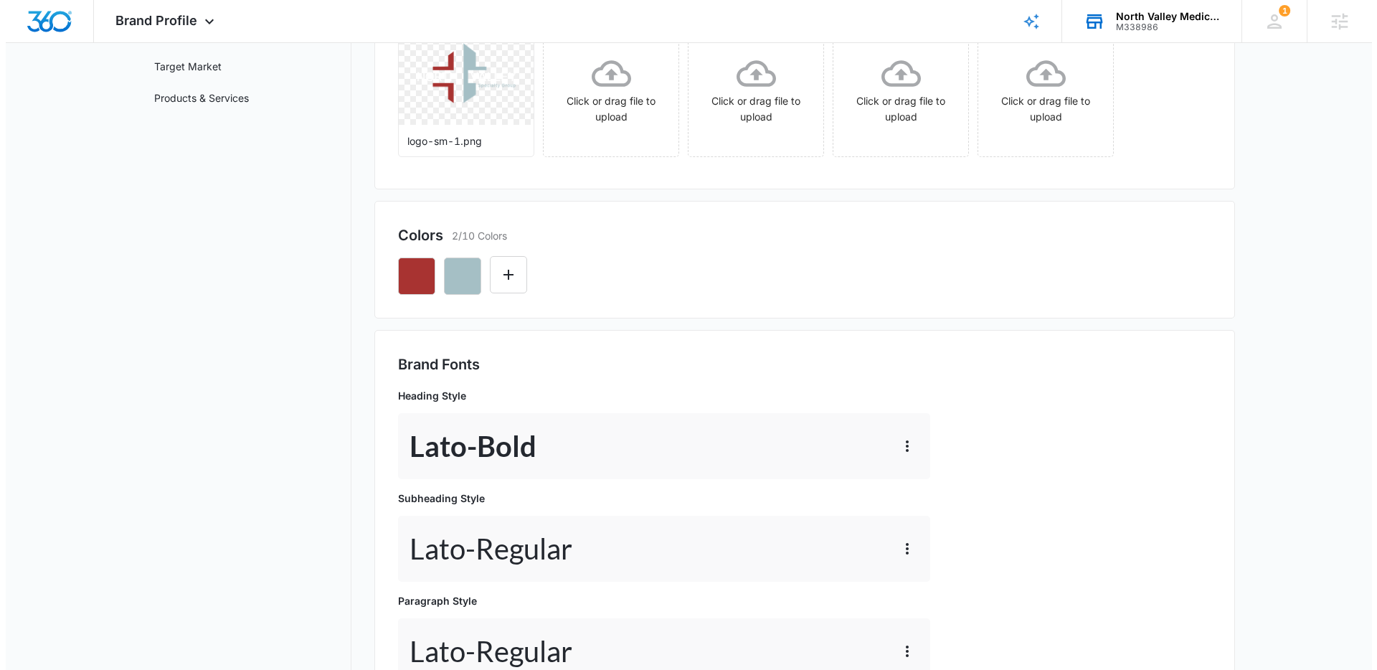
scroll to position [0, 0]
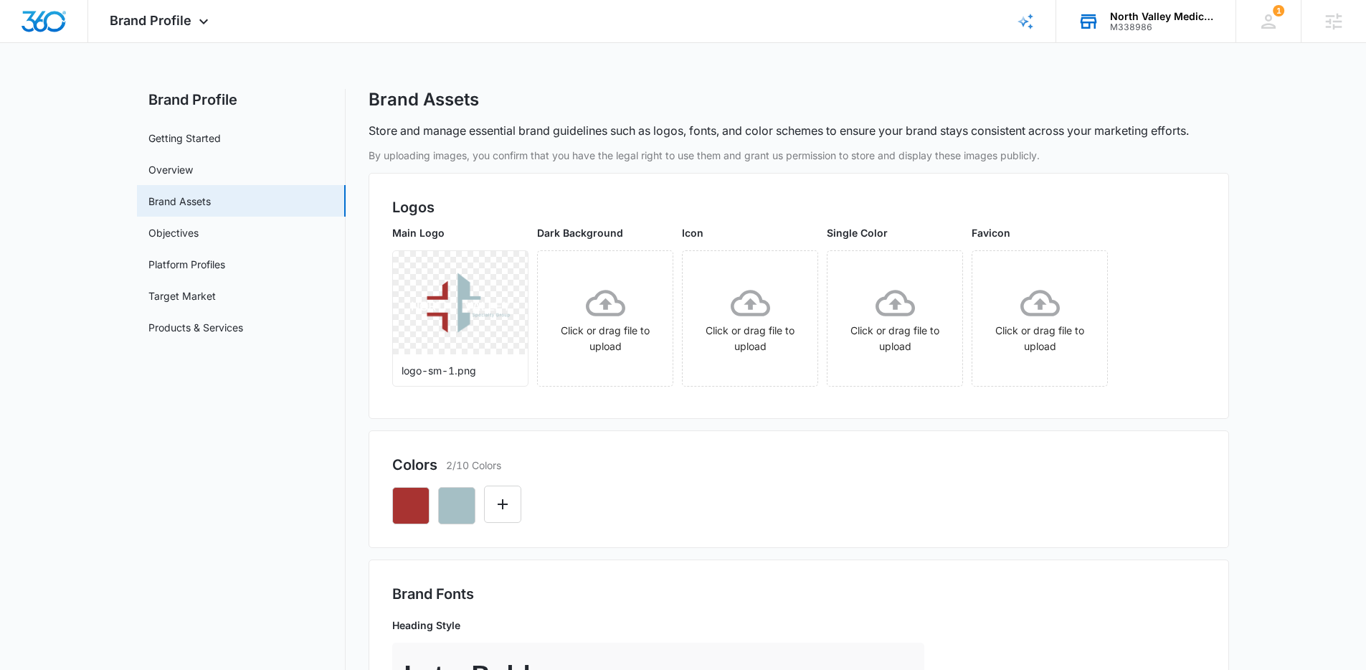
click at [1143, 40] on div "North Valley Medical Group M338986 Your Accounts View All" at bounding box center [1146, 21] width 179 height 42
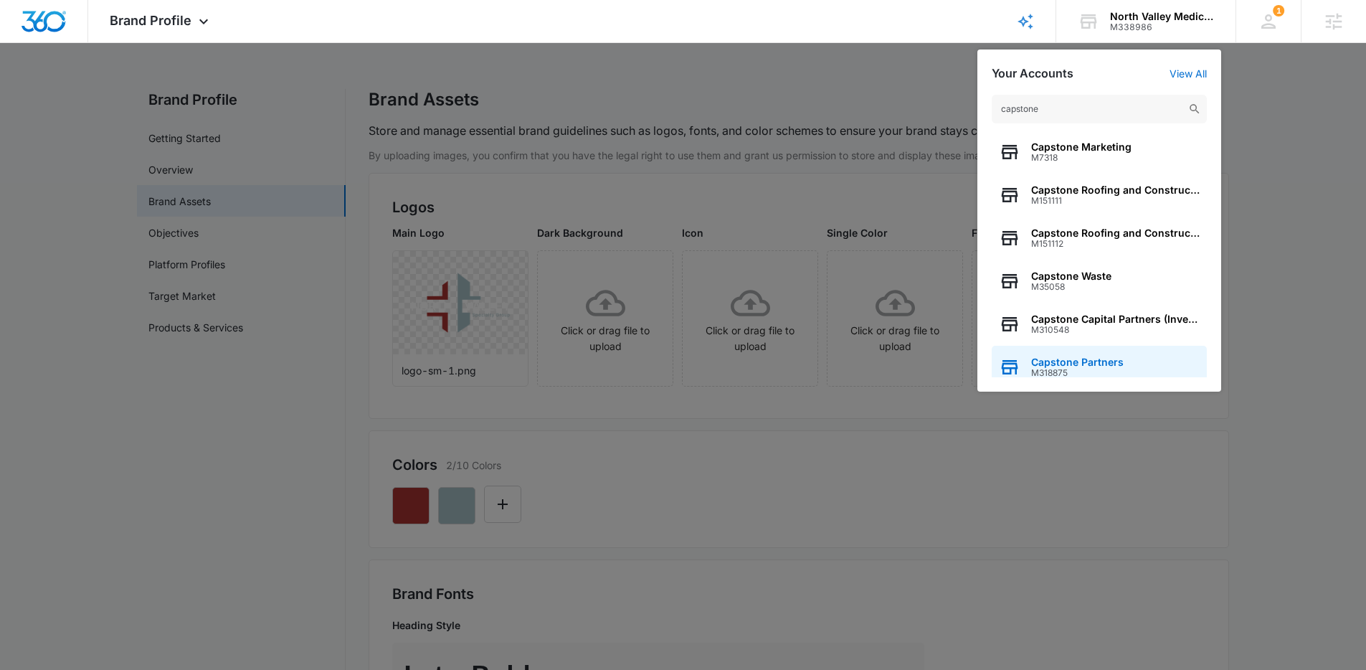
type input "capstone"
click at [1054, 368] on span "M318875" at bounding box center [1077, 373] width 93 height 10
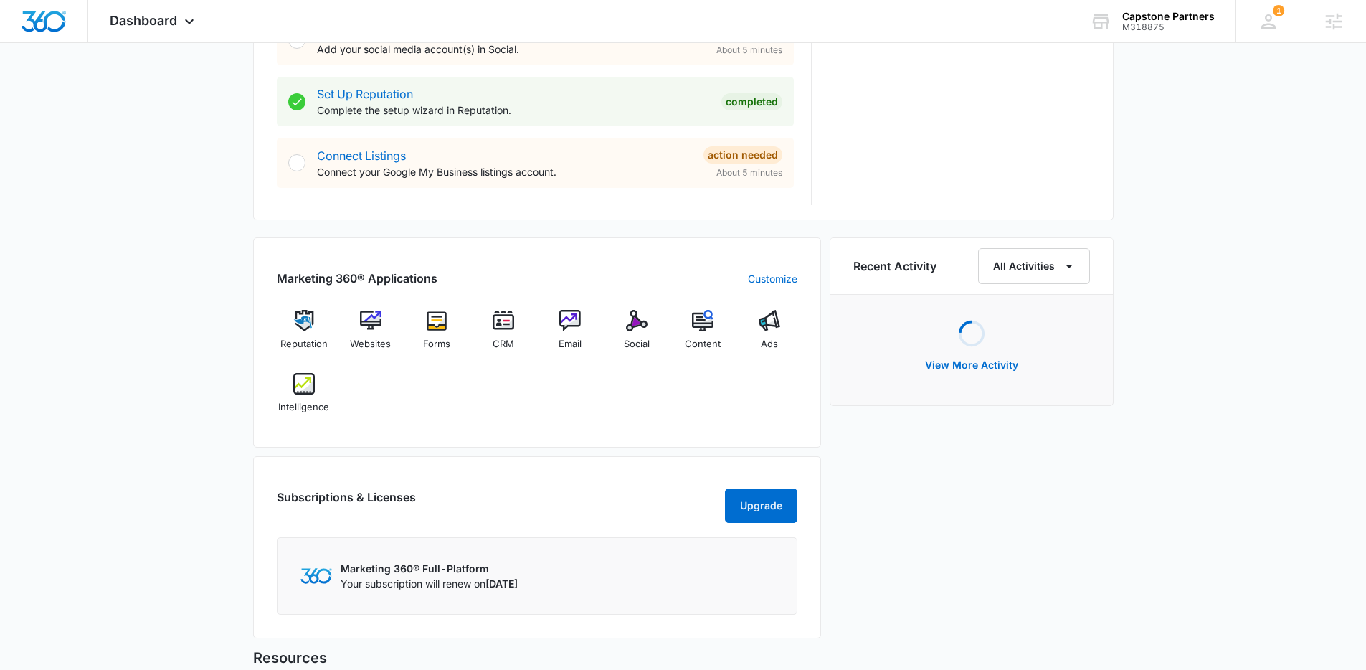
scroll to position [831, 0]
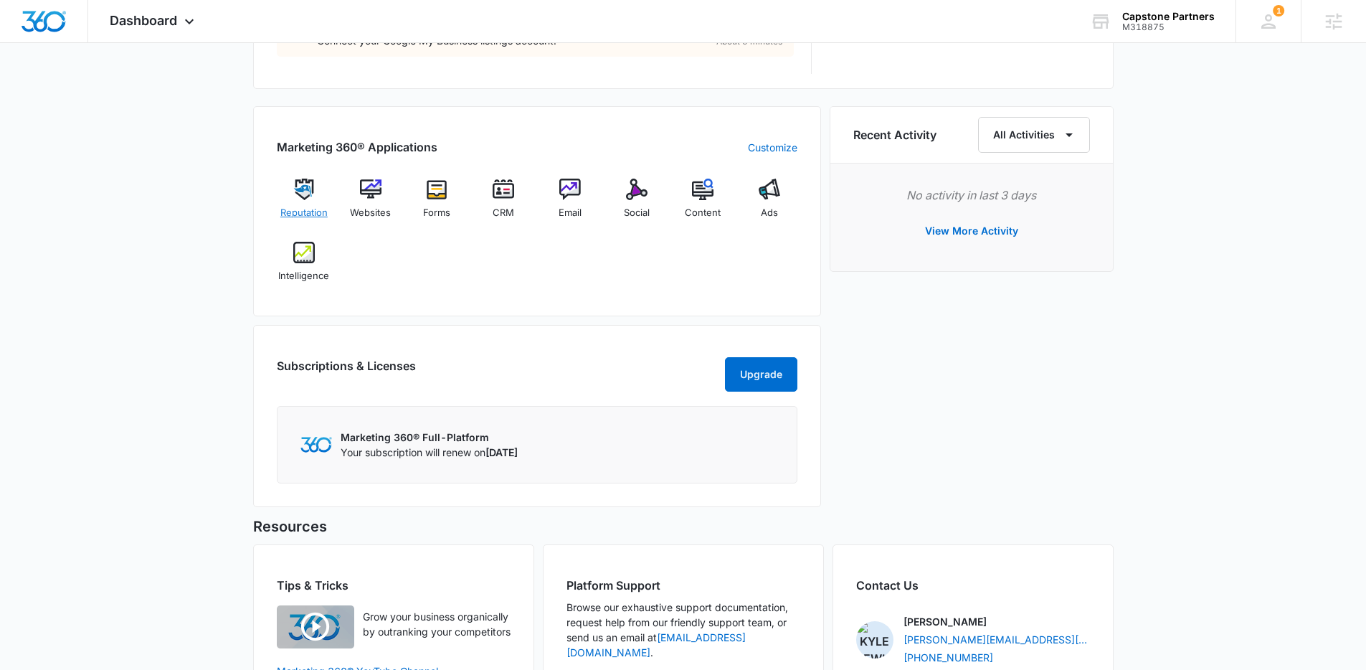
click at [310, 186] on img at bounding box center [304, 190] width 22 height 22
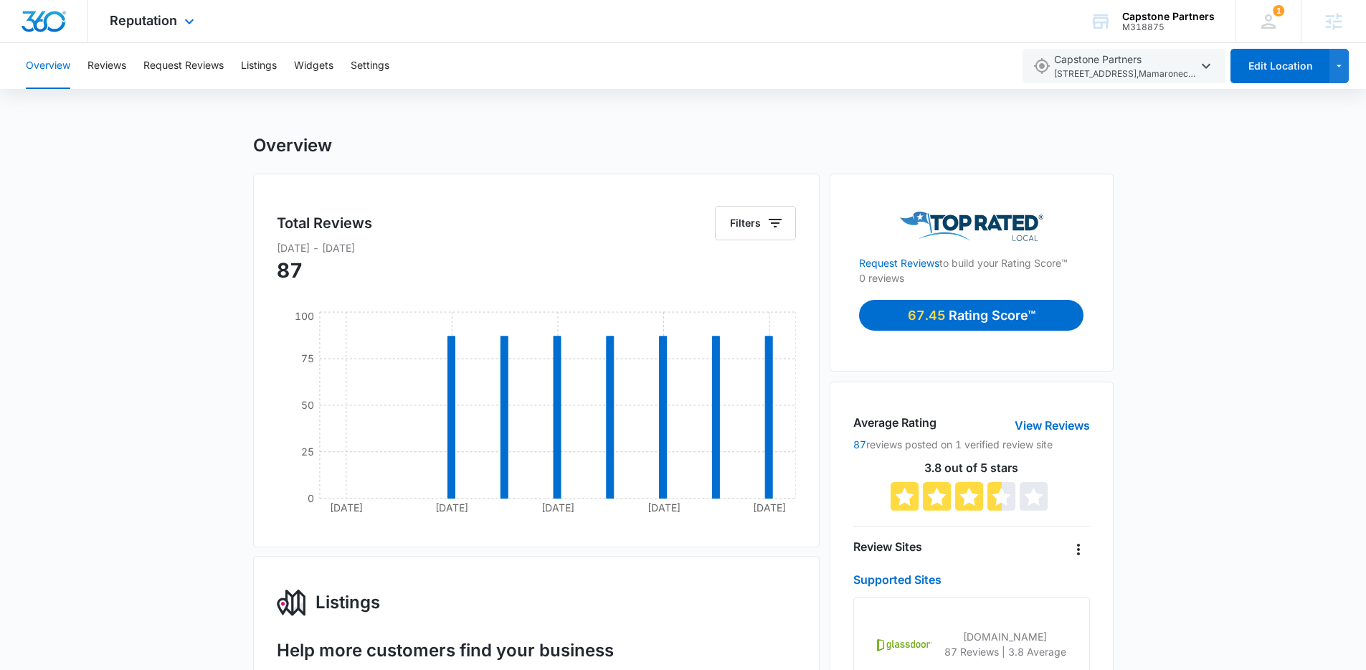
click at [44, 19] on img "Dashboard" at bounding box center [44, 22] width 46 height 22
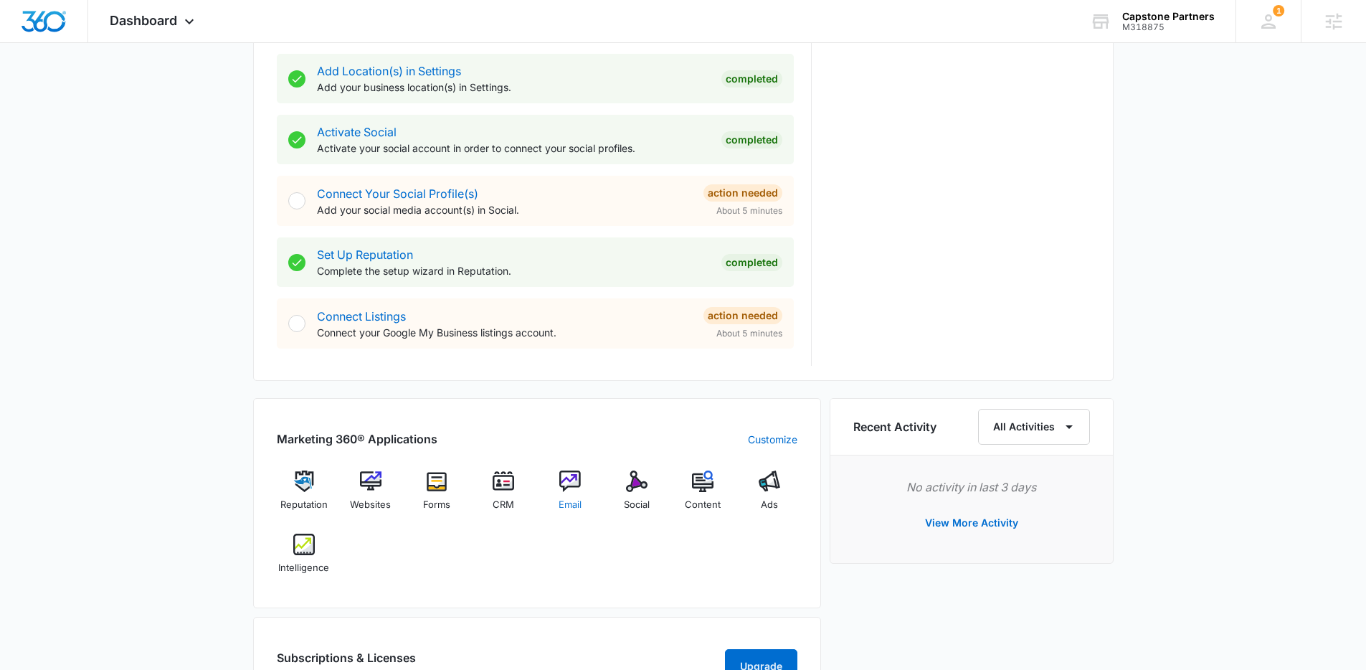
scroll to position [538, 0]
